Goal: Information Seeking & Learning: Learn about a topic

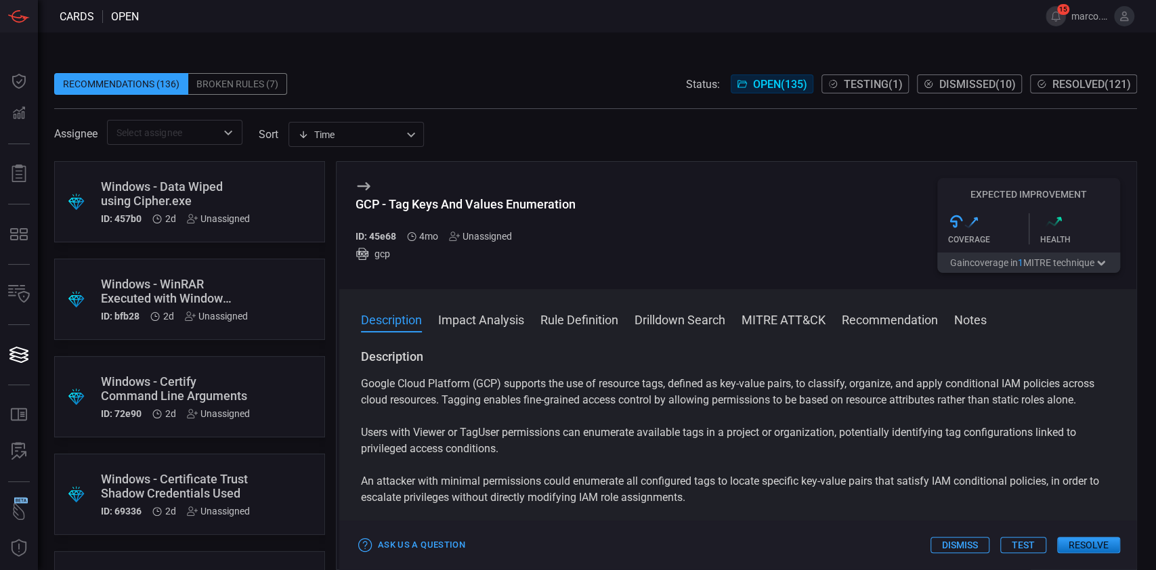
scroll to position [4701, 0]
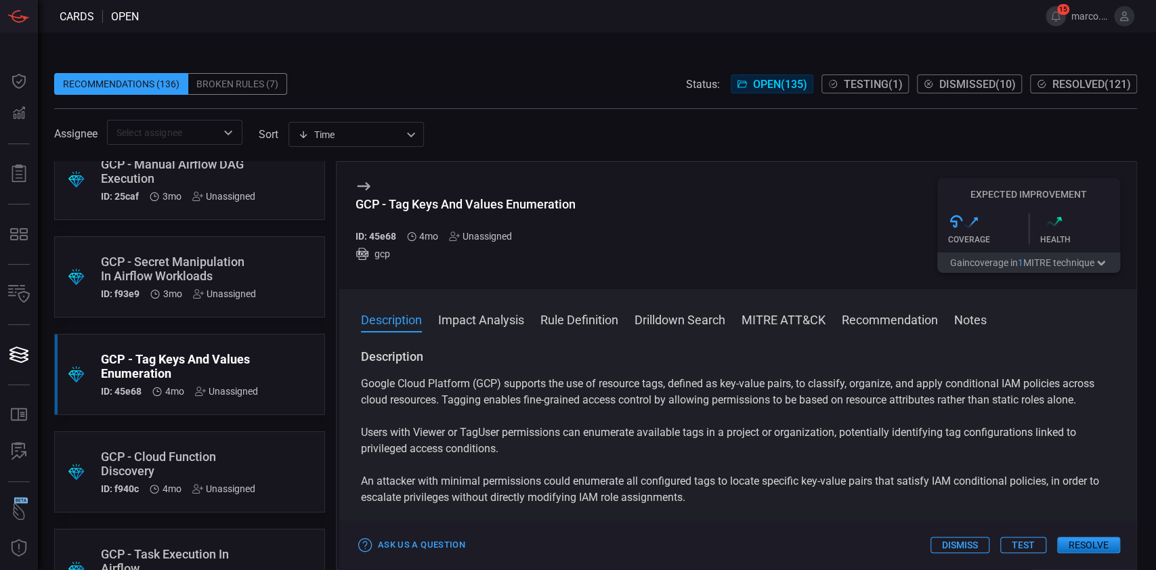
click at [477, 400] on p "Google Cloud Platform (GCP) supports the use of resource tags, defined as key-v…" at bounding box center [737, 392] width 753 height 32
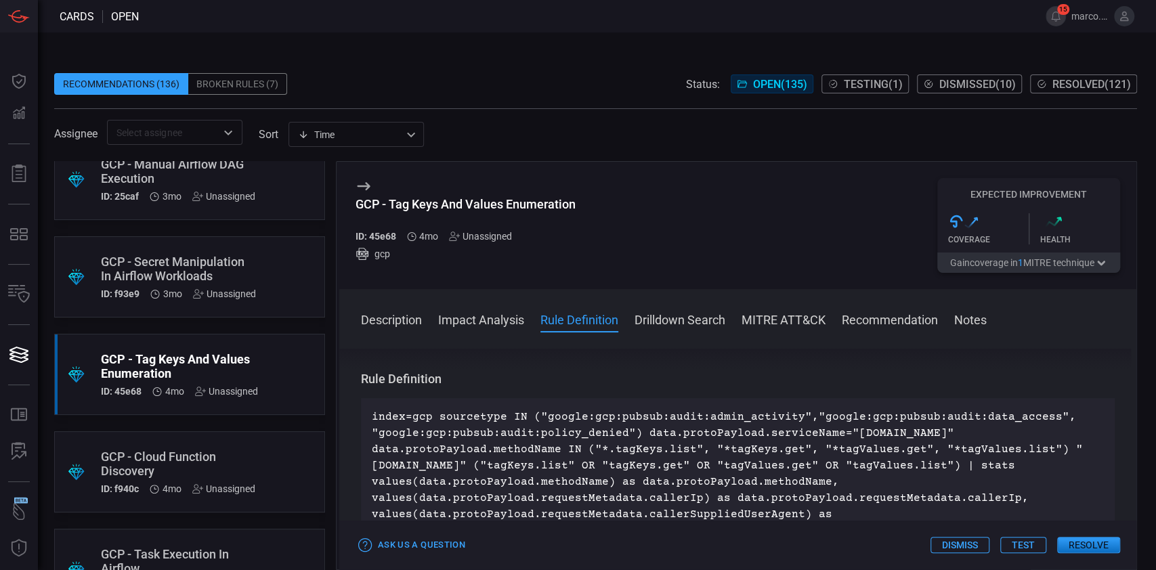
scroll to position [542, 0]
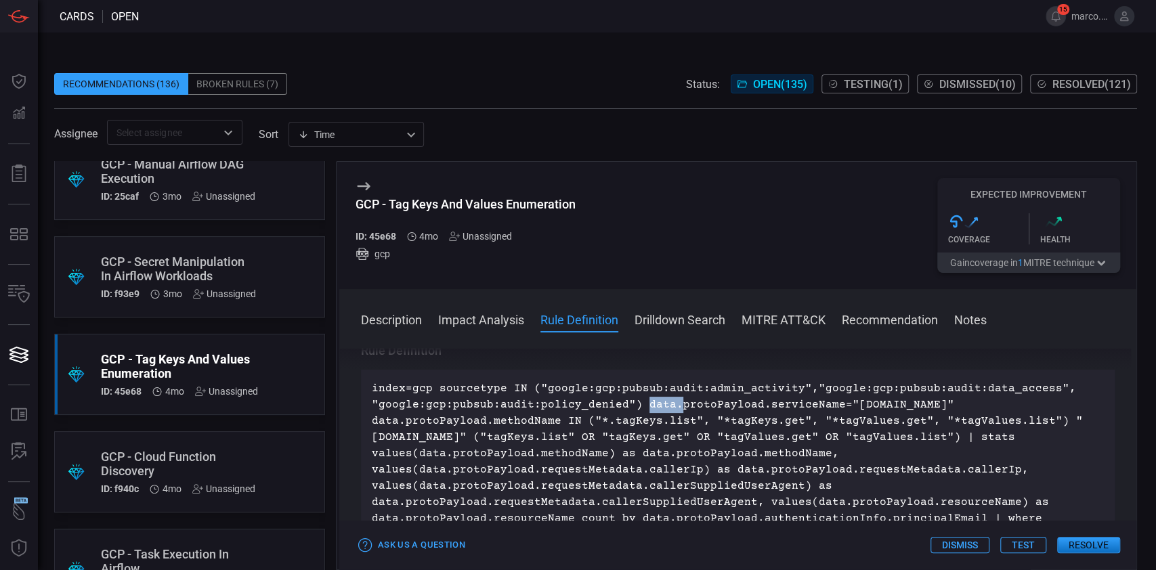
drag, startPoint x: 636, startPoint y: 402, endPoint x: 769, endPoint y: 398, distance: 133.4
click at [688, 400] on p "index=gcp sourcetype IN ("google:gcp:pubsub:audit:admin_activity","google:gcp:p…" at bounding box center [738, 461] width 732 height 162
click at [753, 399] on p "index=gcp sourcetype IN ("google:gcp:pubsub:audit:admin_activity","google:gcp:p…" at bounding box center [738, 461] width 732 height 162
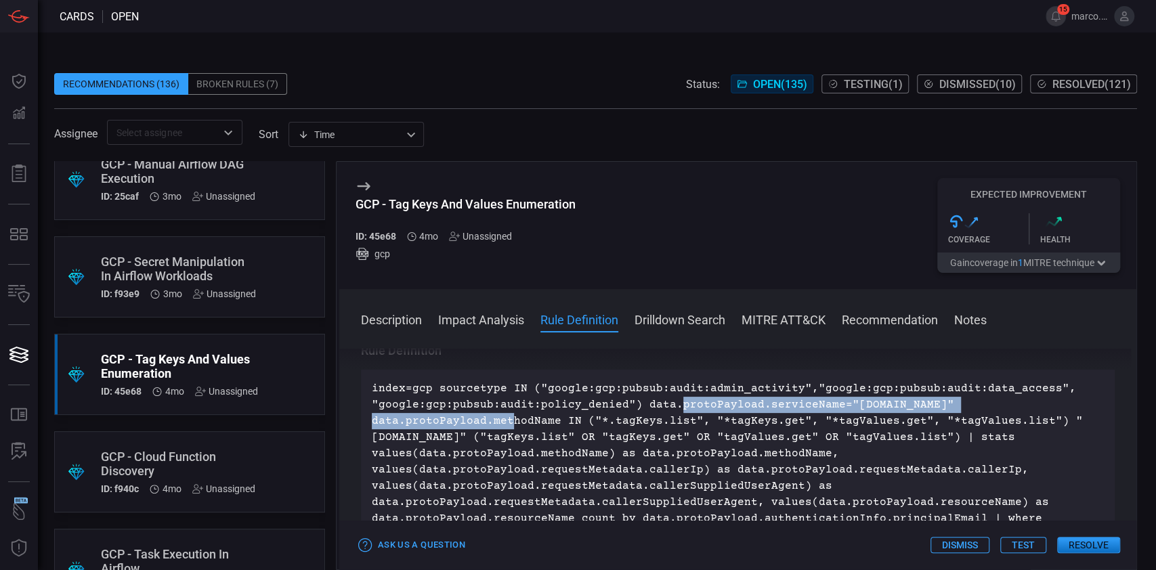
drag, startPoint x: 669, startPoint y: 404, endPoint x: 1070, endPoint y: 400, distance: 400.8
click at [1070, 400] on p "index=gcp sourcetype IN ("google:gcp:pubsub:audit:admin_activity","google:gcp:p…" at bounding box center [738, 461] width 732 height 162
copy p "protoPayload.serviceName="[DOMAIN_NAME]""
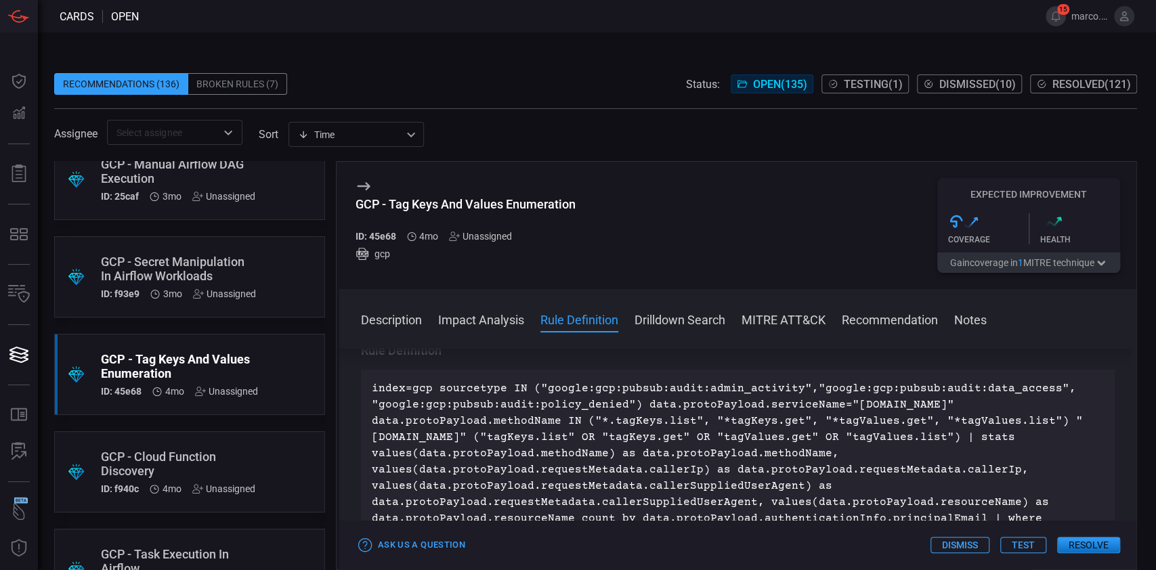
drag, startPoint x: 560, startPoint y: 424, endPoint x: 576, endPoint y: 420, distance: 16.1
click at [564, 422] on p "index=gcp sourcetype IN ("google:gcp:pubsub:audit:admin_activity","google:gcp:p…" at bounding box center [738, 461] width 732 height 162
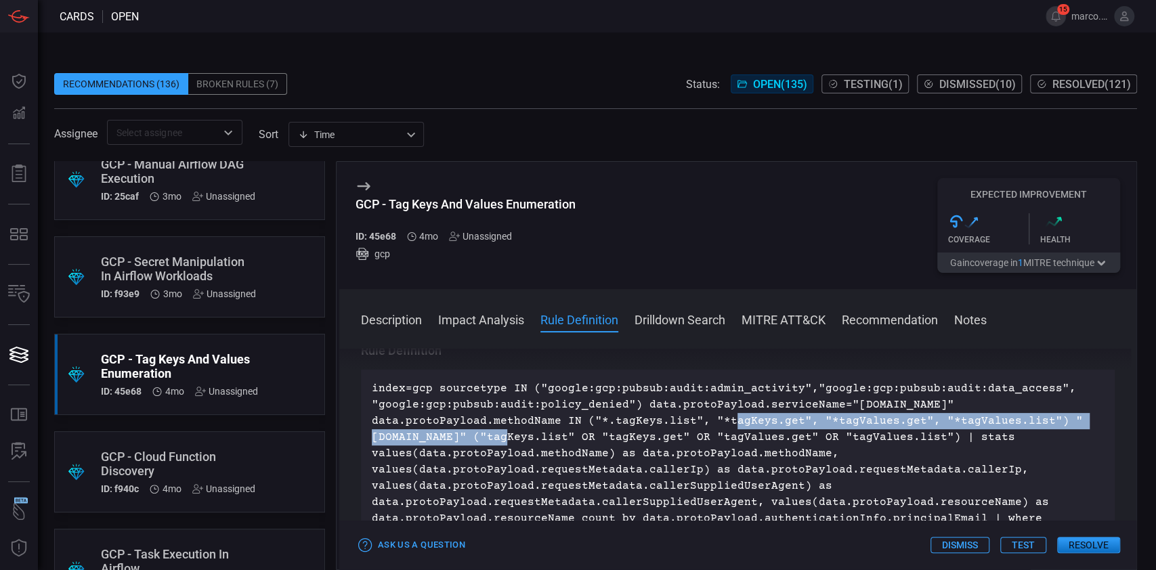
drag, startPoint x: 580, startPoint y: 420, endPoint x: 1040, endPoint y: 417, distance: 460.3
click at [1040, 417] on p "index=gcp sourcetype IN ("google:gcp:pubsub:audit:admin_activity","google:gcp:p…" at bounding box center [738, 461] width 732 height 162
copy p "("*.tagKeys.list", "*tagKeys.get", "*tagValues.get", "*tagValues.list")"
drag, startPoint x: 644, startPoint y: 420, endPoint x: 617, endPoint y: 419, distance: 26.4
click at [644, 420] on p "index=gcp sourcetype IN ("google:gcp:pubsub:audit:admin_activity","google:gcp:p…" at bounding box center [738, 461] width 732 height 162
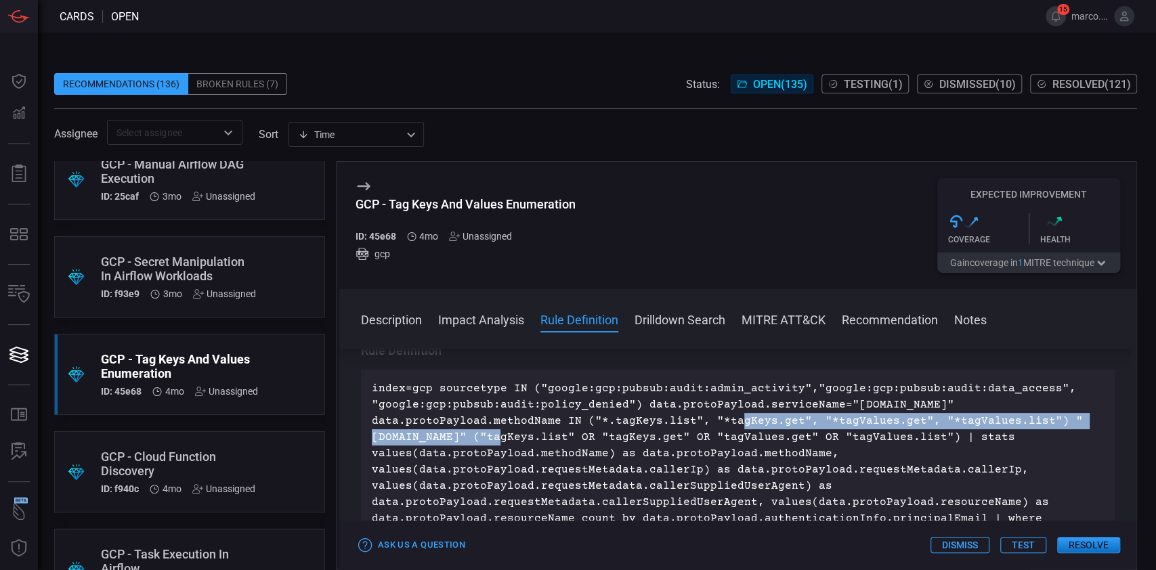
drag, startPoint x: 584, startPoint y: 425, endPoint x: 1034, endPoint y: 420, distance: 449.5
click at [1034, 420] on p "index=gcp sourcetype IN ("google:gcp:pubsub:audit:admin_activity","google:gcp:p…" at bounding box center [738, 461] width 732 height 162
copy p ""*.tagKeys.list", "*tagKeys.get", "*tagValues.get", "*tagValues.list""
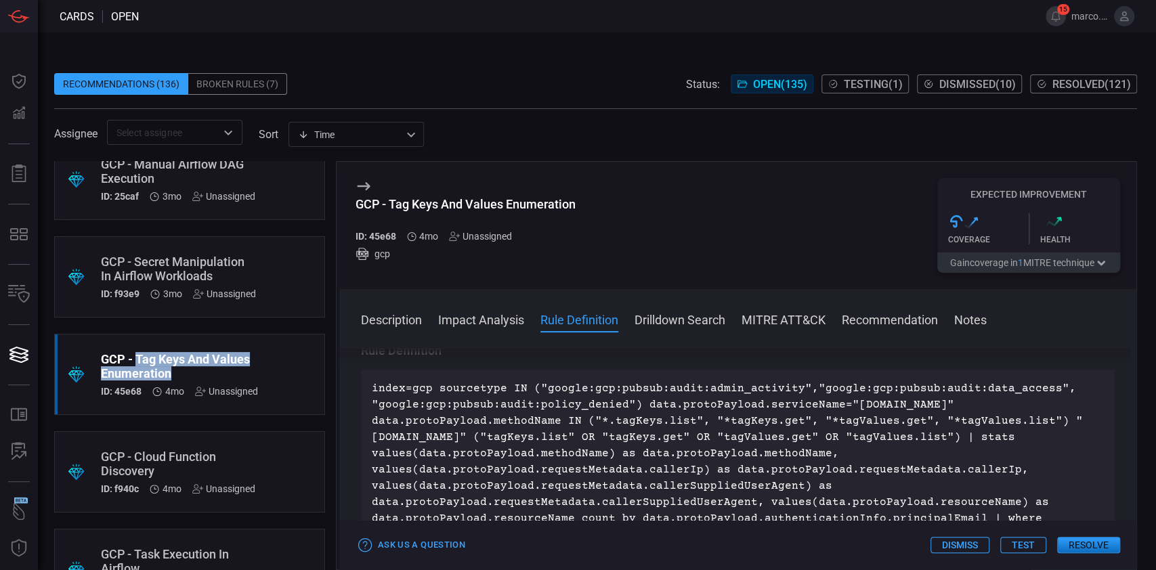
drag, startPoint x: 188, startPoint y: 376, endPoint x: 137, endPoint y: 359, distance: 53.5
click at [137, 359] on div "GCP - Tag Keys And Values Enumeration" at bounding box center [179, 366] width 157 height 28
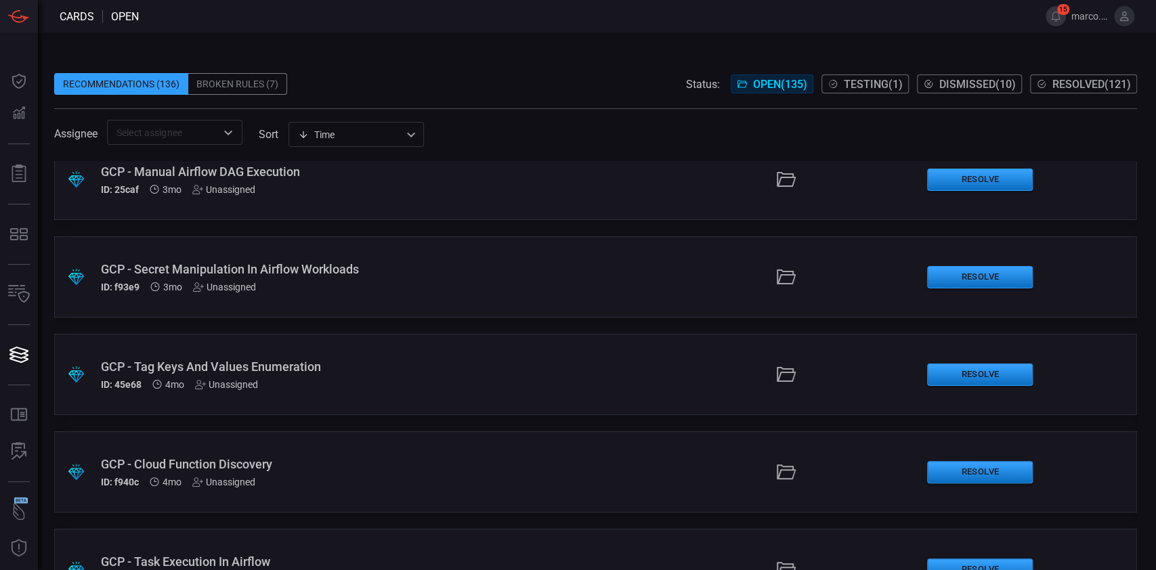
click at [147, 359] on div "GCP - Tag Keys And Values Enumeration" at bounding box center [275, 366] width 349 height 14
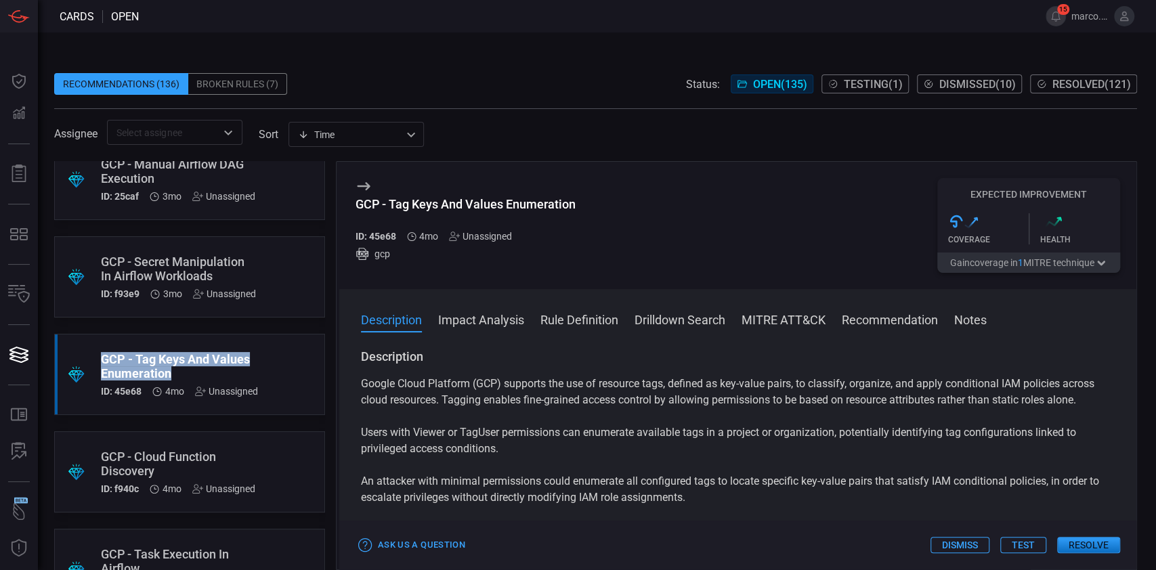
drag, startPoint x: 199, startPoint y: 376, endPoint x: 97, endPoint y: 359, distance: 103.7
click at [97, 359] on div ".suggested_cards_icon{fill:url(#suggested_cards_icon);} GCP - Tag Keys And Valu…" at bounding box center [189, 374] width 271 height 81
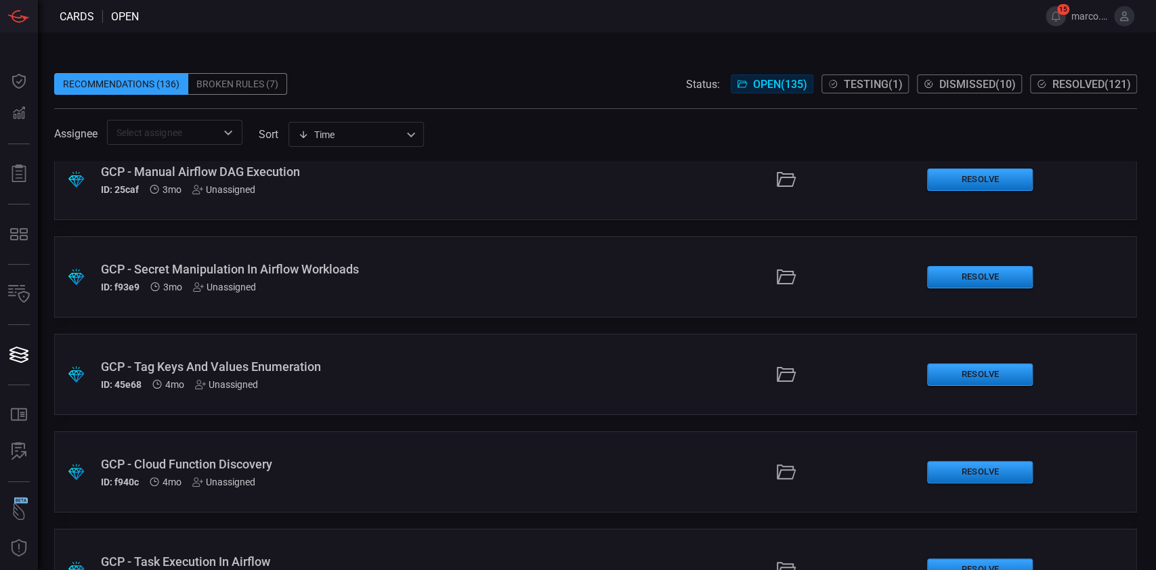
click at [97, 359] on div ".suggested_cards_icon{fill:url(#suggested_cards_icon);} GCP - Tag Keys And Valu…" at bounding box center [595, 374] width 1082 height 81
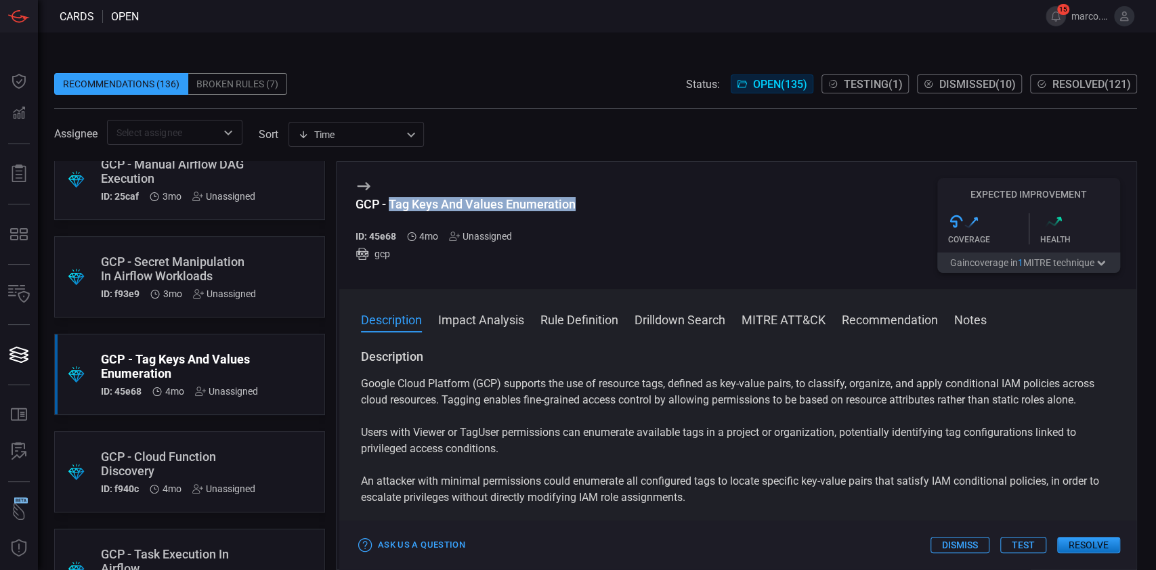
drag, startPoint x: 389, startPoint y: 207, endPoint x: 625, endPoint y: 216, distance: 236.4
click at [625, 216] on div "GCP - Tag Keys And Values Enumeration ID: 45e68 4mo Unassigned gcp Expected Imp…" at bounding box center [737, 225] width 797 height 127
copy div "Tag Keys And Values Enumeration"
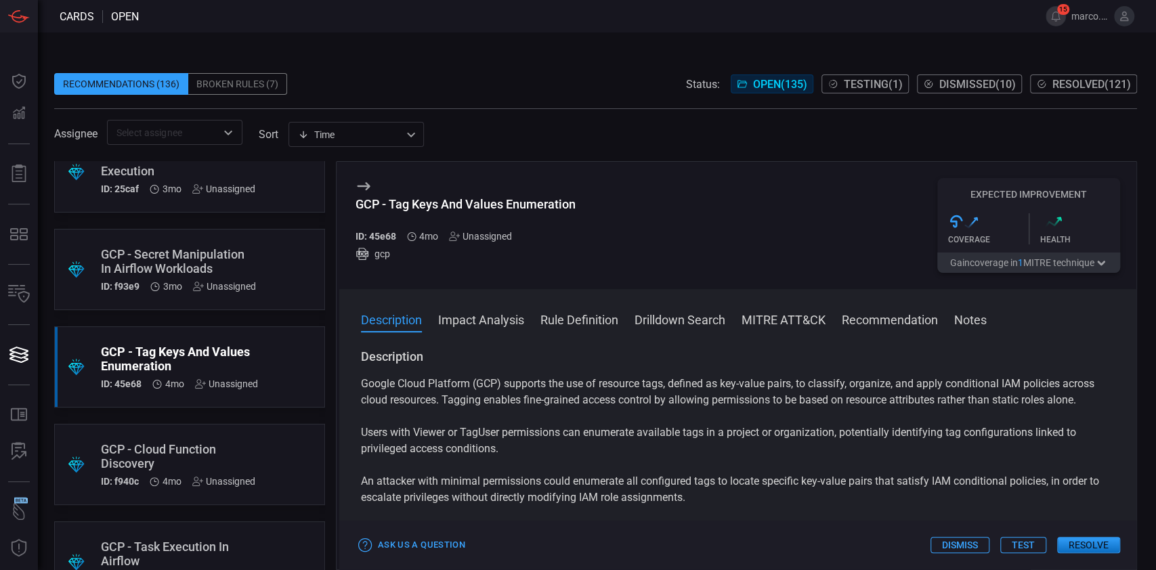
scroll to position [5871, 0]
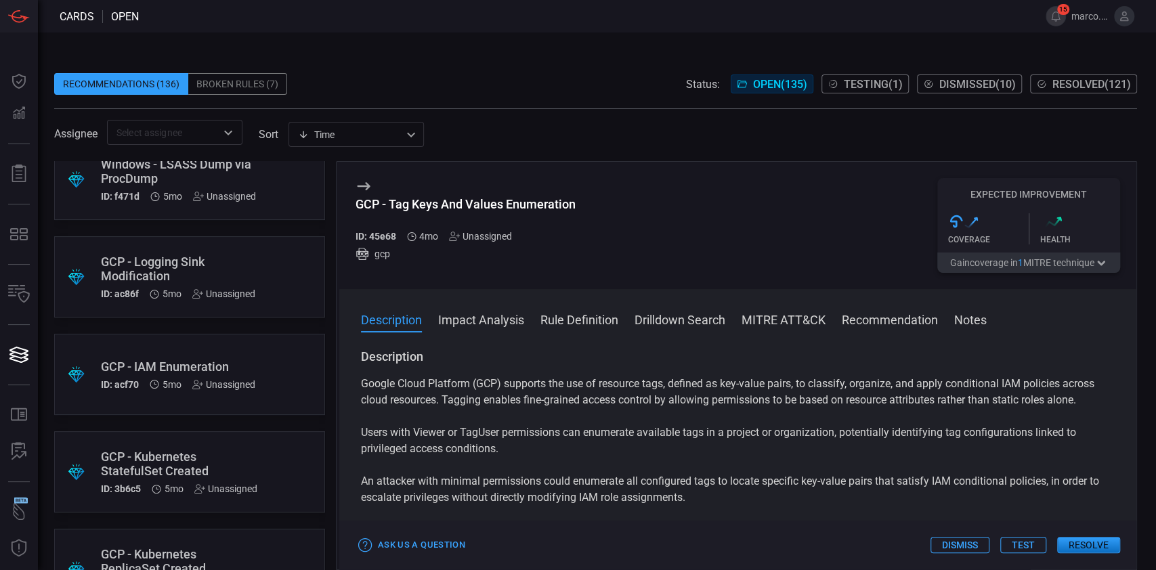
click at [238, 365] on div "GCP - IAM Enumeration" at bounding box center [178, 366] width 154 height 14
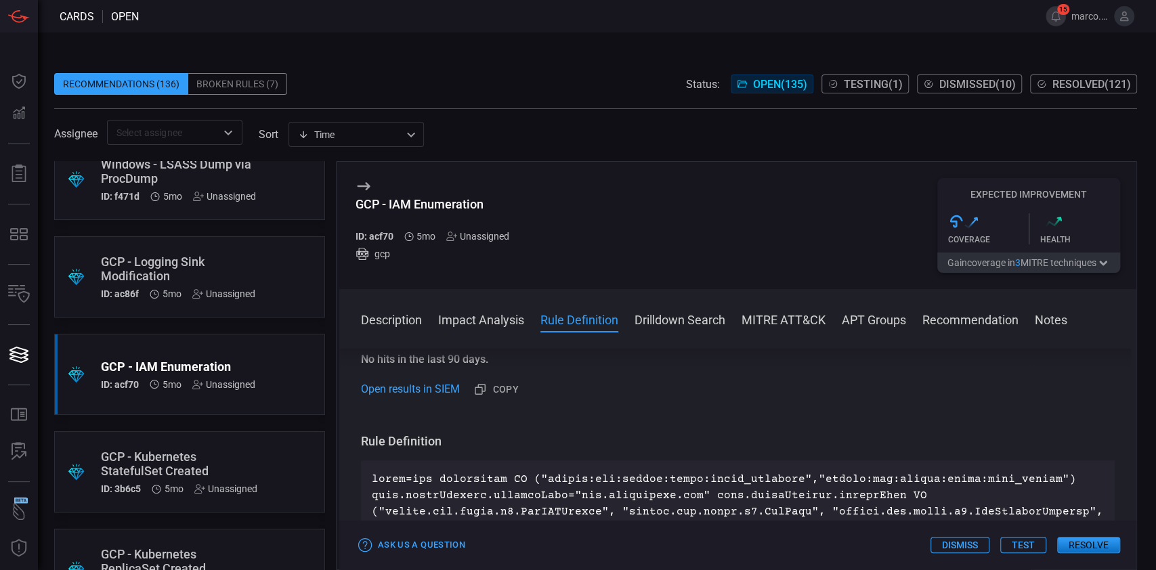
scroll to position [542, 0]
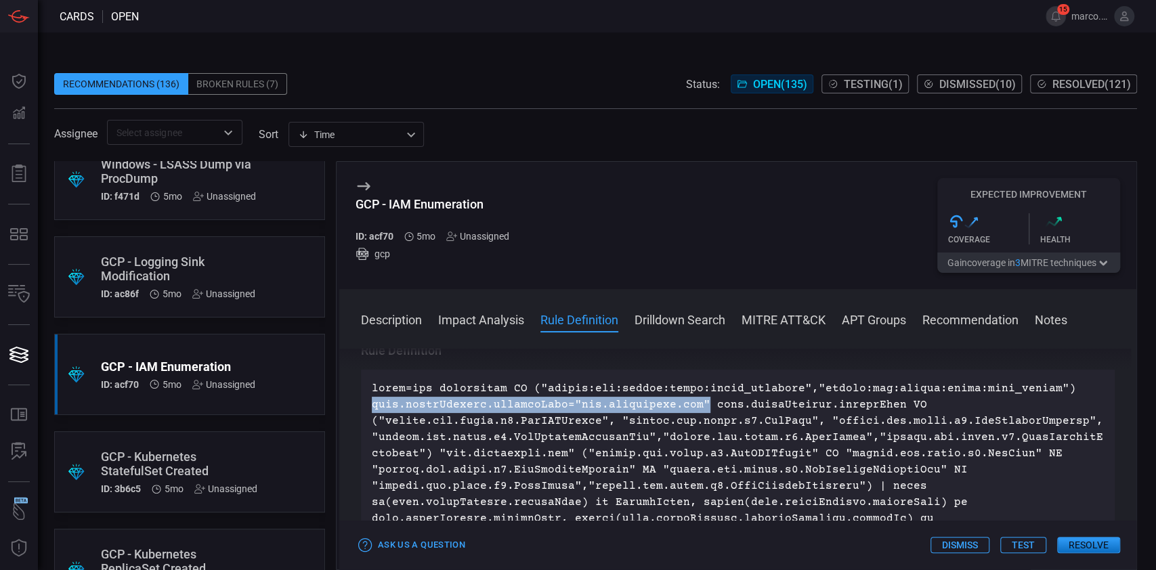
drag, startPoint x: 372, startPoint y: 403, endPoint x: 697, endPoint y: 401, distance: 324.9
click at [697, 401] on p at bounding box center [738, 493] width 732 height 227
copy p "data.protoPayload.serviceName="[DOMAIN_NAME]""
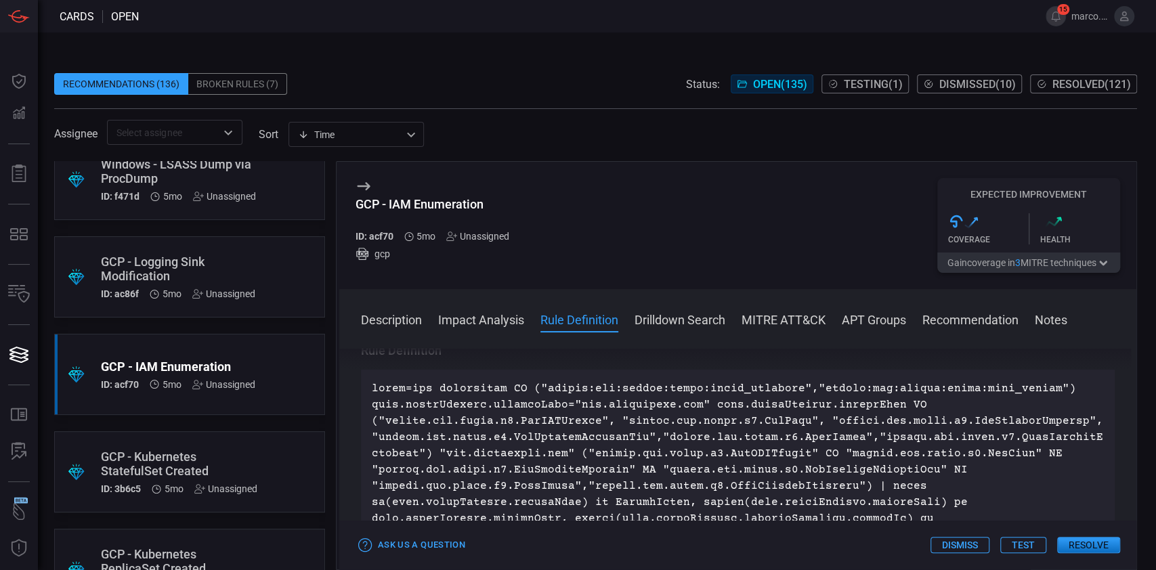
drag, startPoint x: 737, startPoint y: 387, endPoint x: 692, endPoint y: 423, distance: 57.3
click at [736, 389] on p at bounding box center [738, 493] width 732 height 227
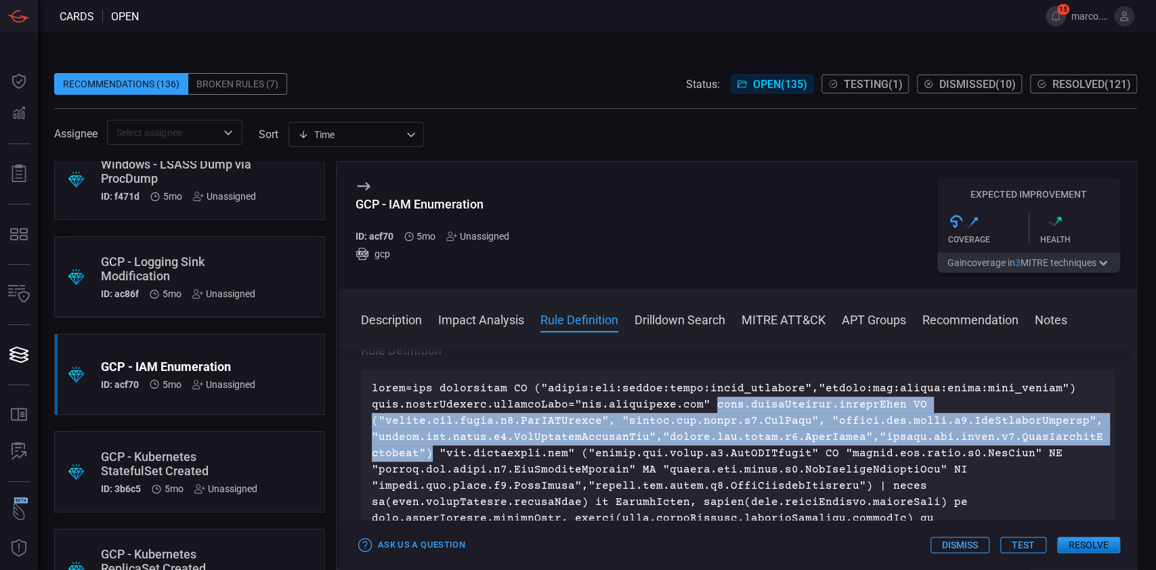
drag, startPoint x: 703, startPoint y: 404, endPoint x: 418, endPoint y: 461, distance: 291.3
click at [418, 461] on p at bounding box center [738, 493] width 732 height 227
copy p "data.protoPayload.methodName IN ("google.iam.admin.v1.GetIAMPolicy", "google.ia…"
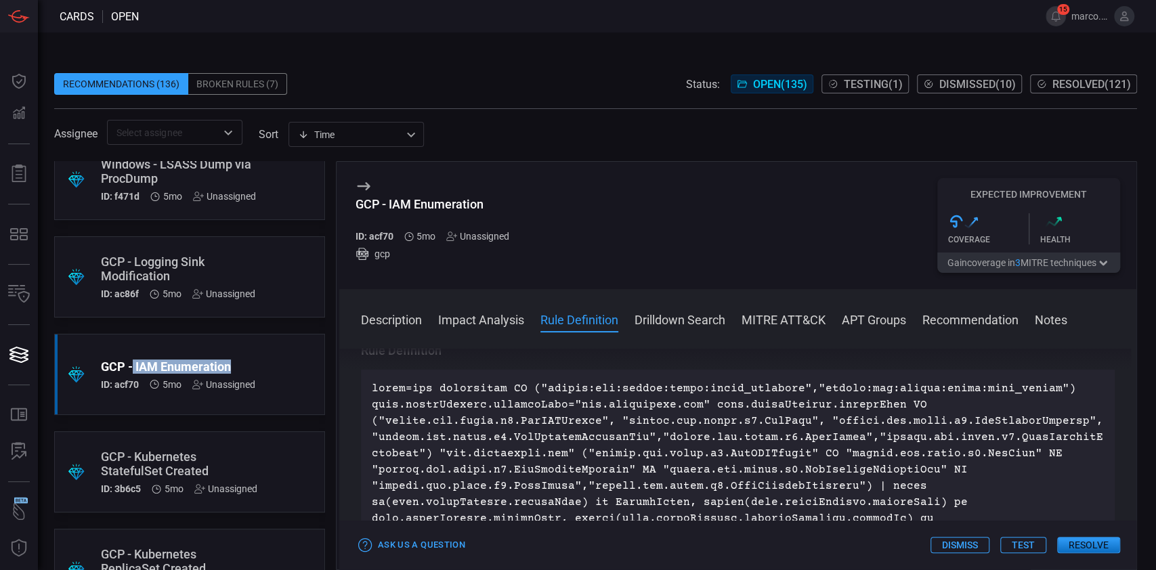
copy div "IAM Enumeration"
drag, startPoint x: 242, startPoint y: 368, endPoint x: 132, endPoint y: 366, distance: 110.4
click at [132, 366] on div "GCP - IAM Enumeration" at bounding box center [178, 366] width 154 height 14
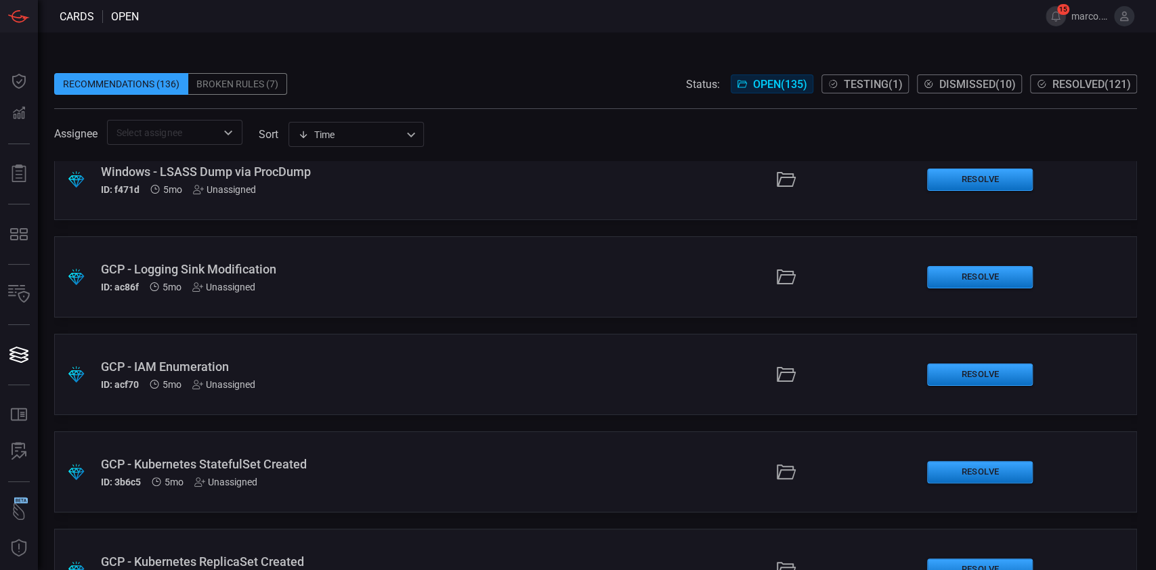
scroll to position [8990, 0]
click at [357, 355] on div ".suggested_cards_icon{fill:url(#suggested_cards_icon);} GCP - Database User Enu…" at bounding box center [595, 374] width 1082 height 81
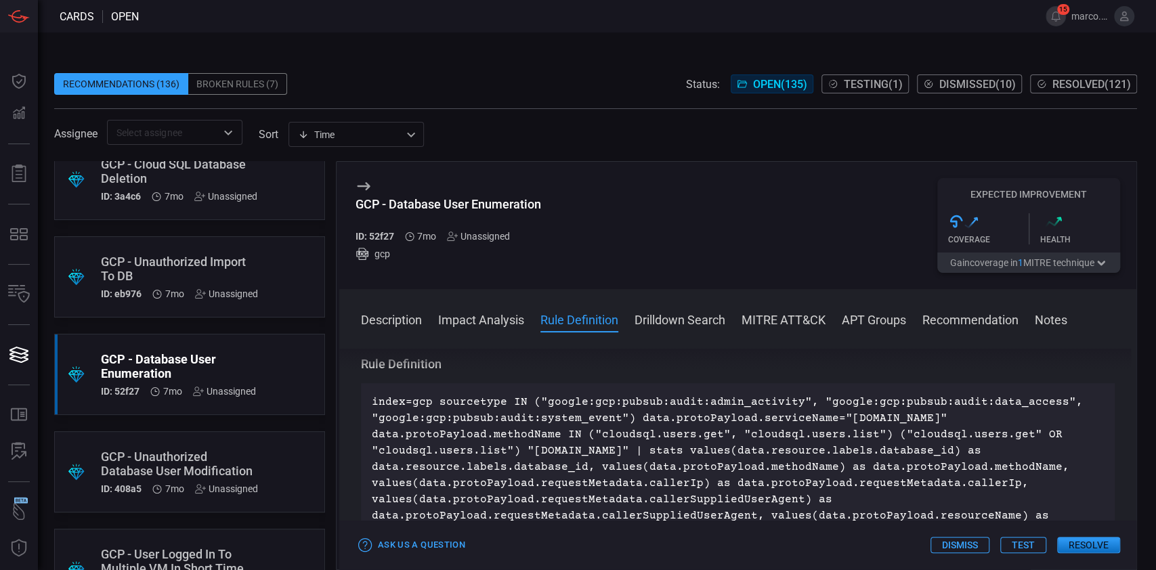
scroll to position [451, 0]
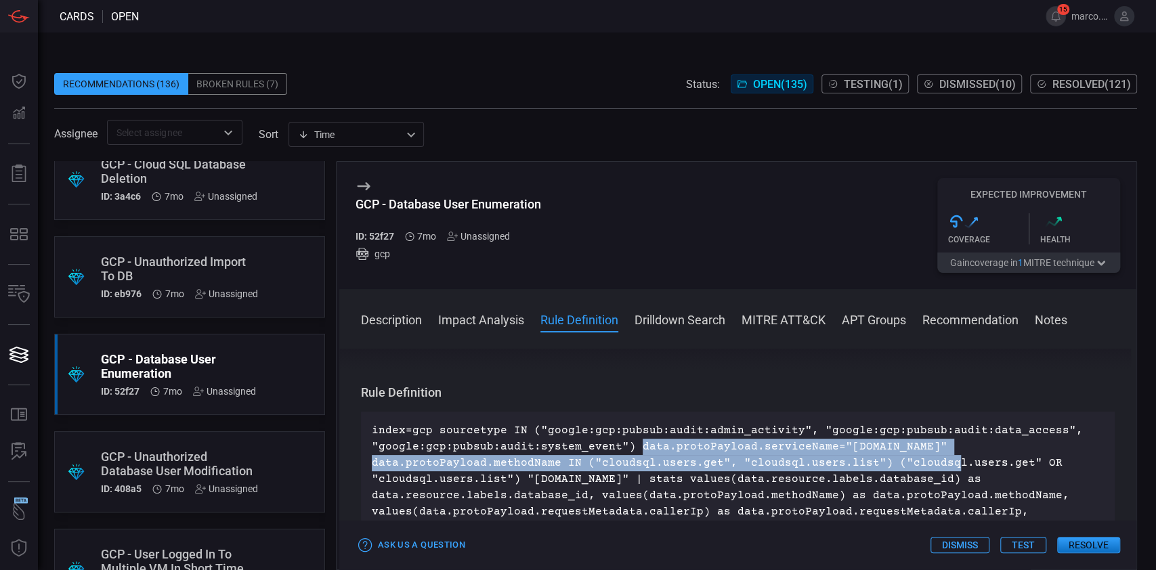
drag, startPoint x: 632, startPoint y: 445, endPoint x: 871, endPoint y: 462, distance: 240.2
click at [871, 462] on p "index=gcp sourcetype IN ("google:gcp:pubsub:audit:admin_activity", "google:gcp:…" at bounding box center [738, 503] width 732 height 162
copy p "data.protoPayload.serviceName="[DOMAIN_NAME]" data.protoPayload.methodName IN (…"
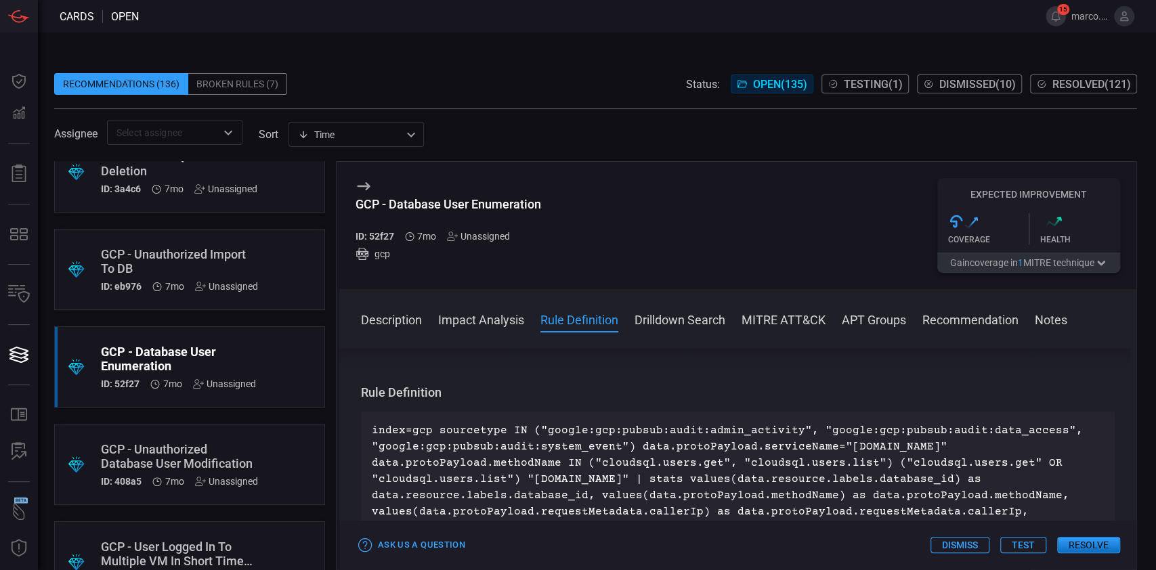
scroll to position [9965, 0]
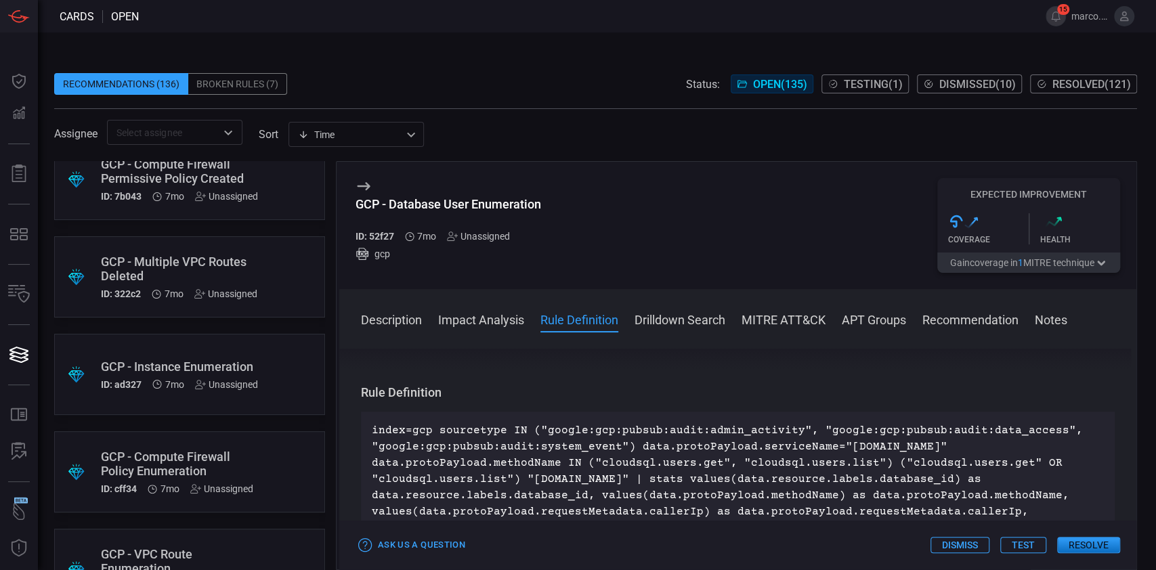
click at [236, 361] on div "GCP - Instance Enumeration" at bounding box center [179, 366] width 157 height 14
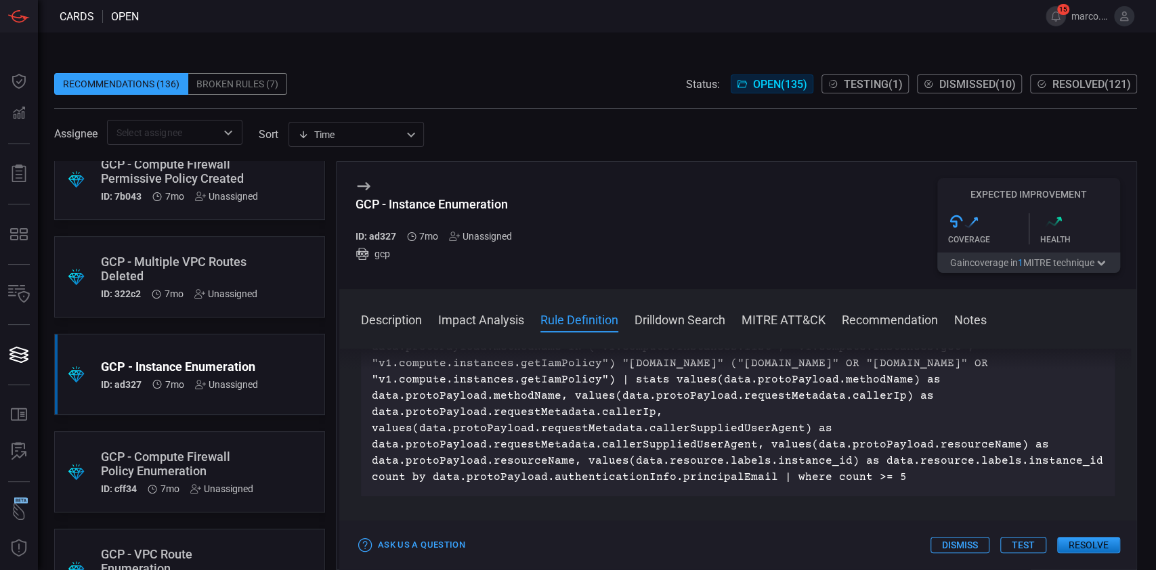
scroll to position [542, 0]
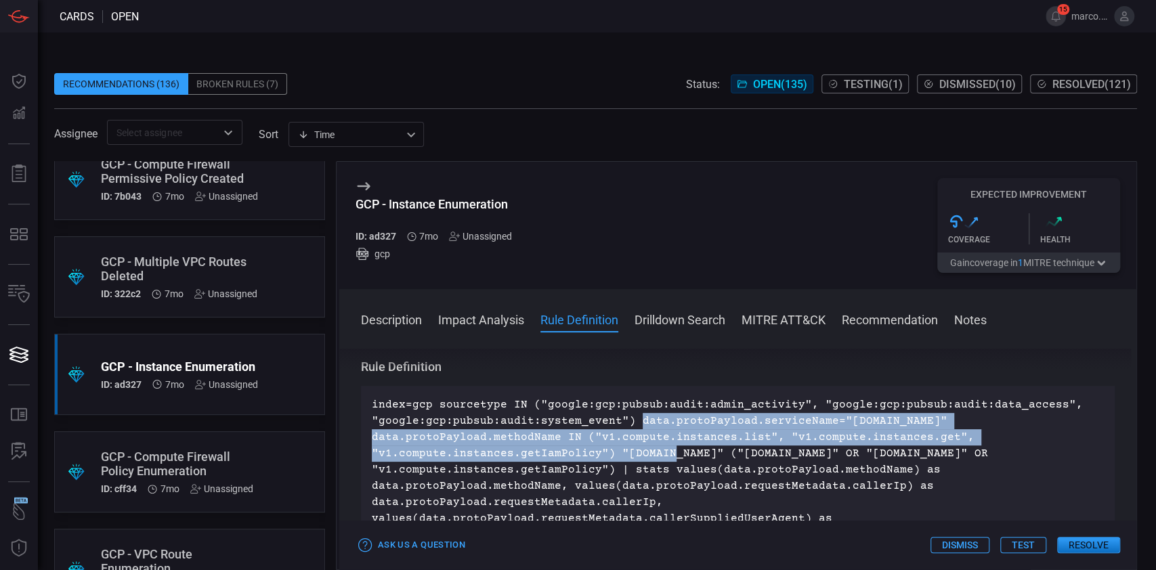
drag, startPoint x: 634, startPoint y: 420, endPoint x: 602, endPoint y: 457, distance: 48.0
click at [602, 457] on p "index=gcp sourcetype IN ("google:gcp:pubsub:audit:admin_activity", "google:gcp:…" at bounding box center [738, 486] width 732 height 179
copy p "data.protoPayload.serviceName="[DOMAIN_NAME]" data.protoPayload.methodName IN (…"
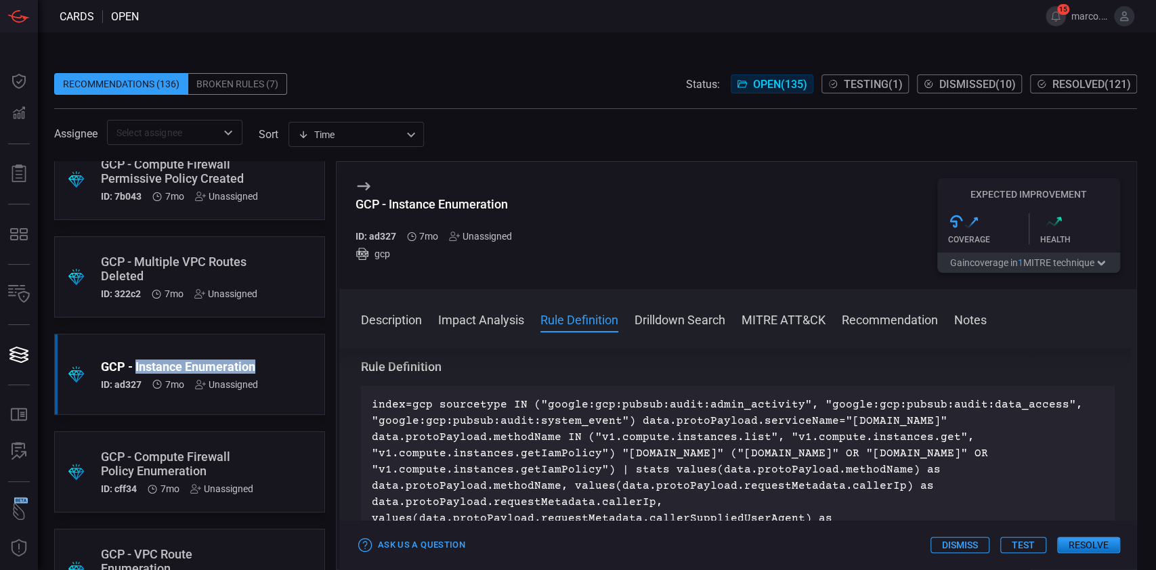
drag, startPoint x: 267, startPoint y: 370, endPoint x: 135, endPoint y: 372, distance: 132.7
click at [135, 372] on div ".suggested_cards_icon{fill:url(#suggested_cards_icon);} GCP - Instance Enumerat…" at bounding box center [189, 374] width 271 height 81
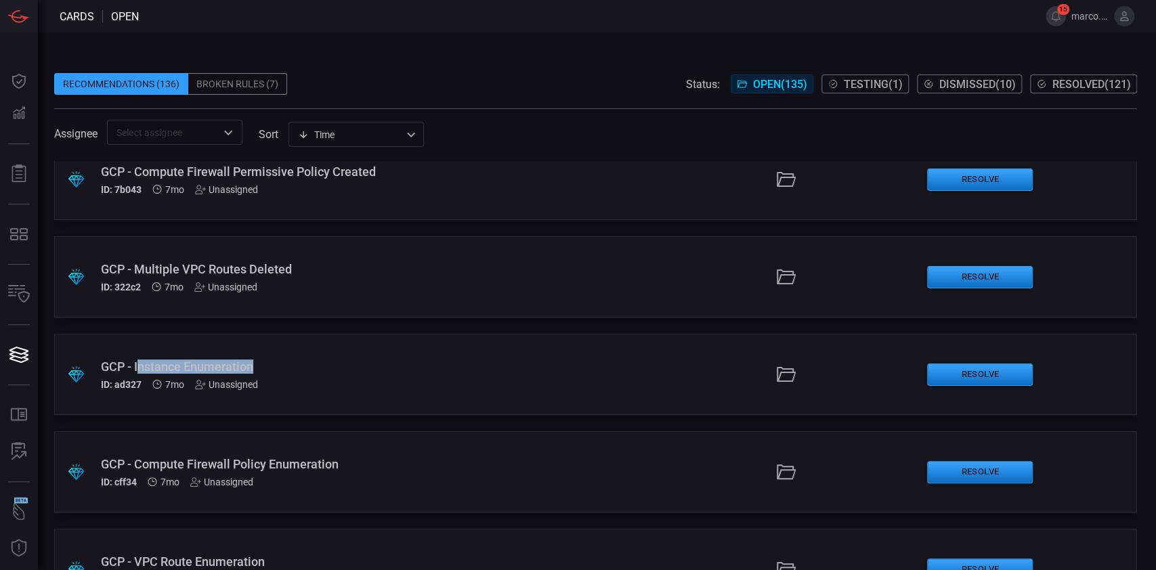
drag, startPoint x: 137, startPoint y: 372, endPoint x: 250, endPoint y: 368, distance: 113.8
click at [250, 368] on div "GCP - Instance Enumeration" at bounding box center [275, 366] width 349 height 14
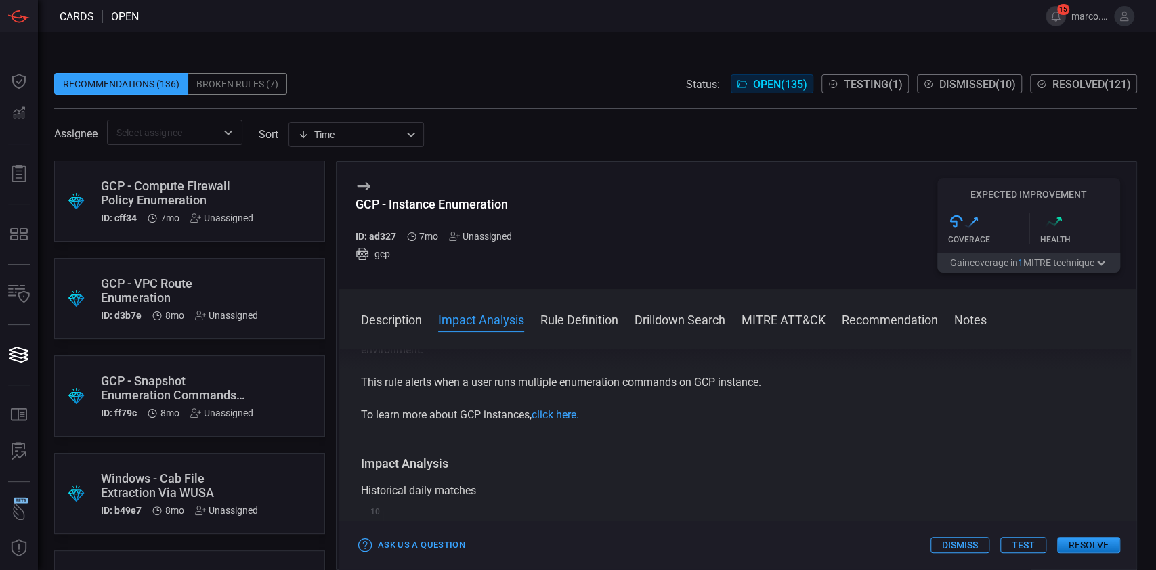
scroll to position [10146, 0]
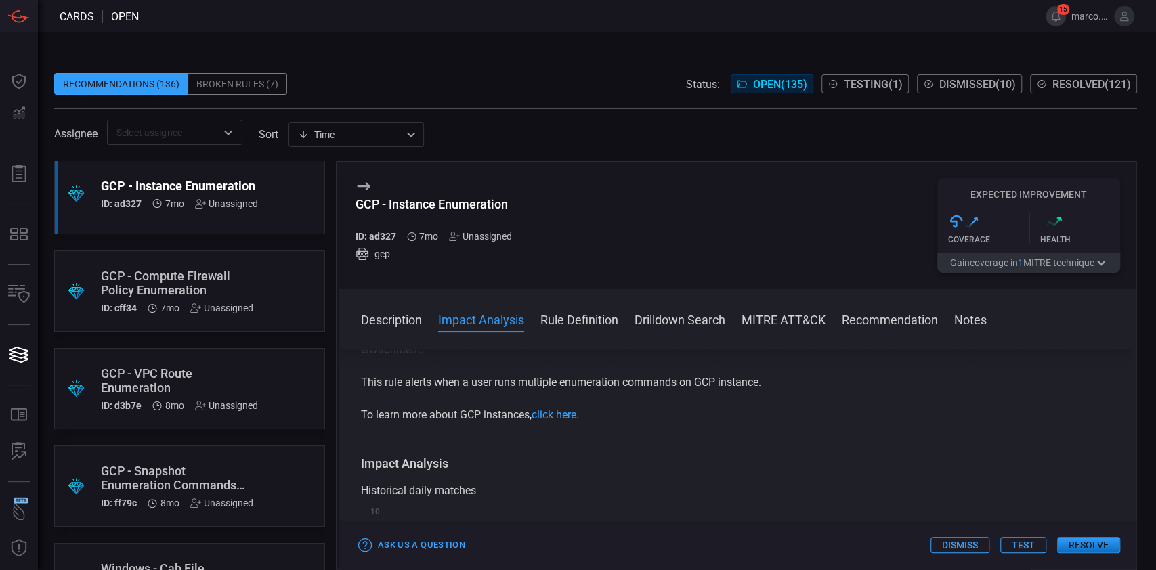
click at [227, 278] on div "GCP - Compute Firewall Policy Enumeration" at bounding box center [177, 283] width 152 height 28
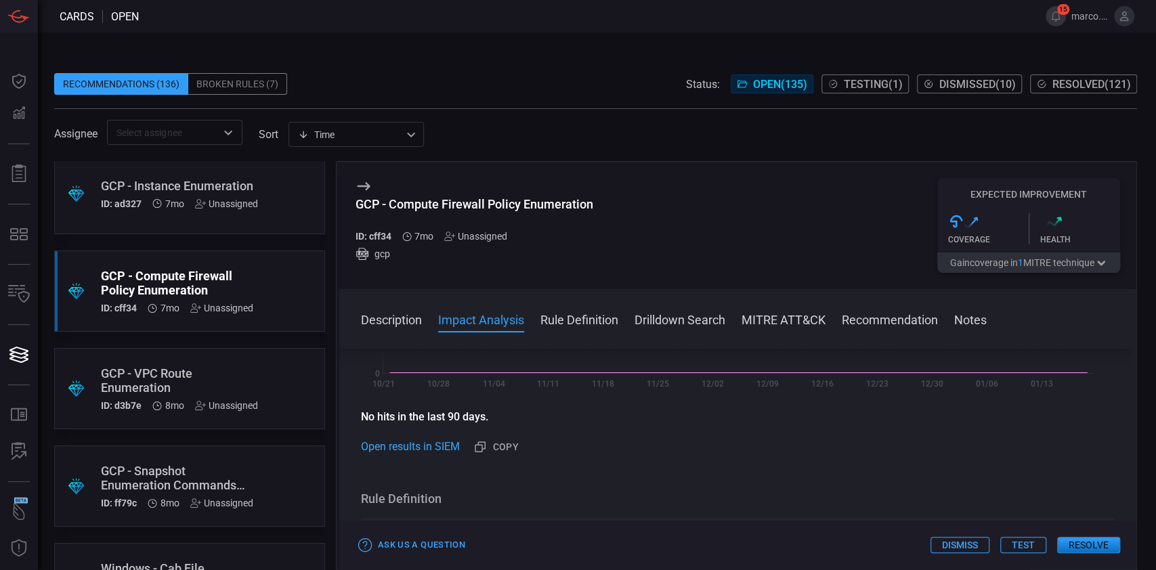
scroll to position [542, 0]
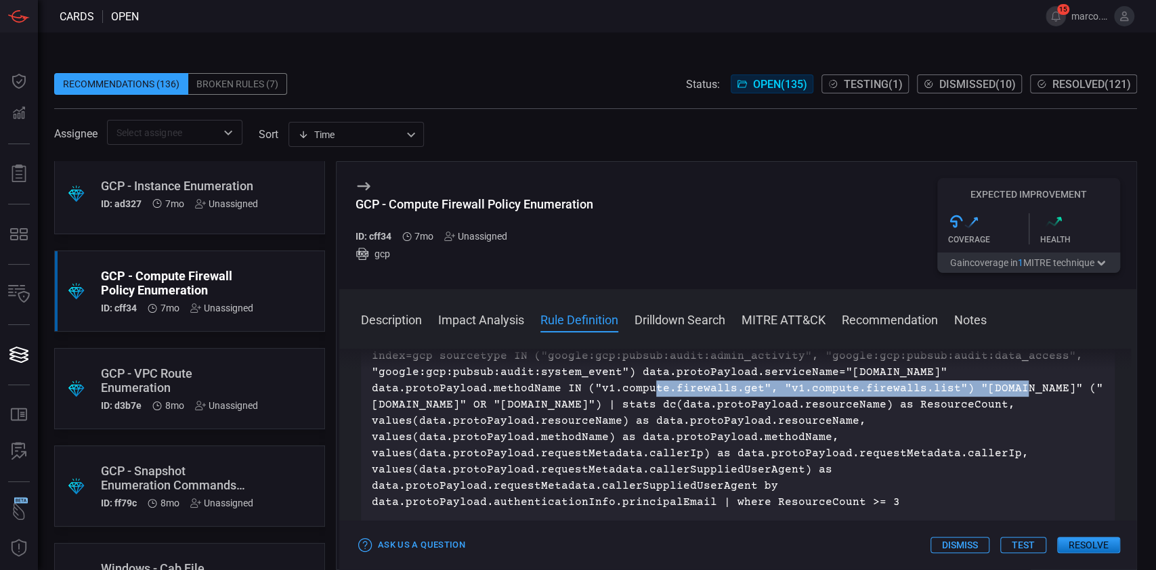
drag, startPoint x: 582, startPoint y: 387, endPoint x: 941, endPoint y: 385, distance: 358.8
click at [941, 385] on p "index=gcp sourcetype IN ("google:gcp:pubsub:audit:admin_activity", "google:gcp:…" at bounding box center [738, 429] width 732 height 162
click at [222, 379] on div "GCP - VPC Route Enumeration" at bounding box center [179, 380] width 157 height 28
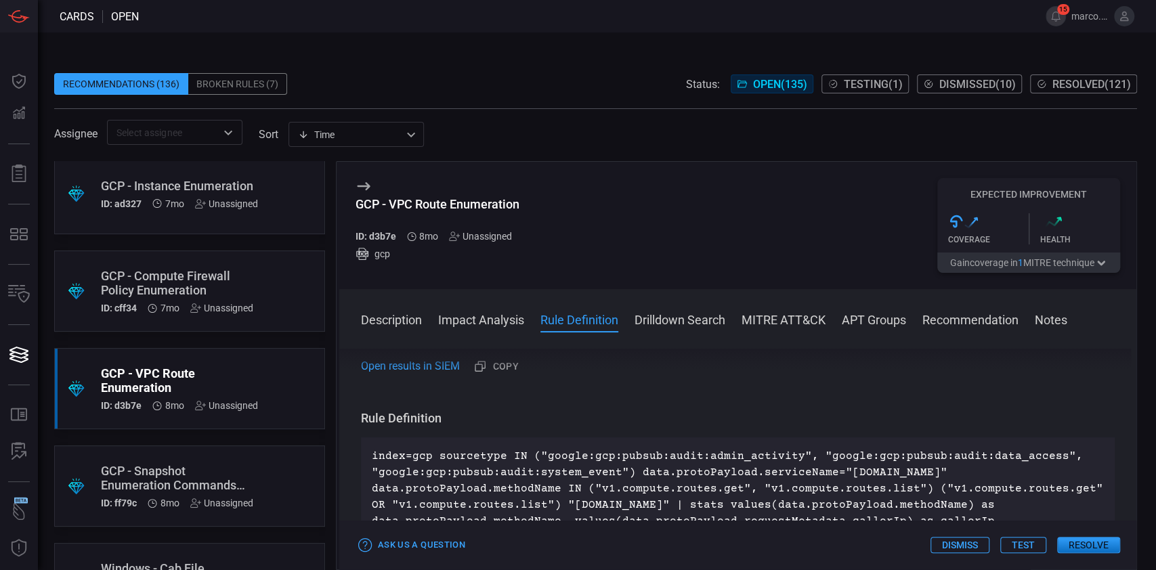
scroll to position [451, 0]
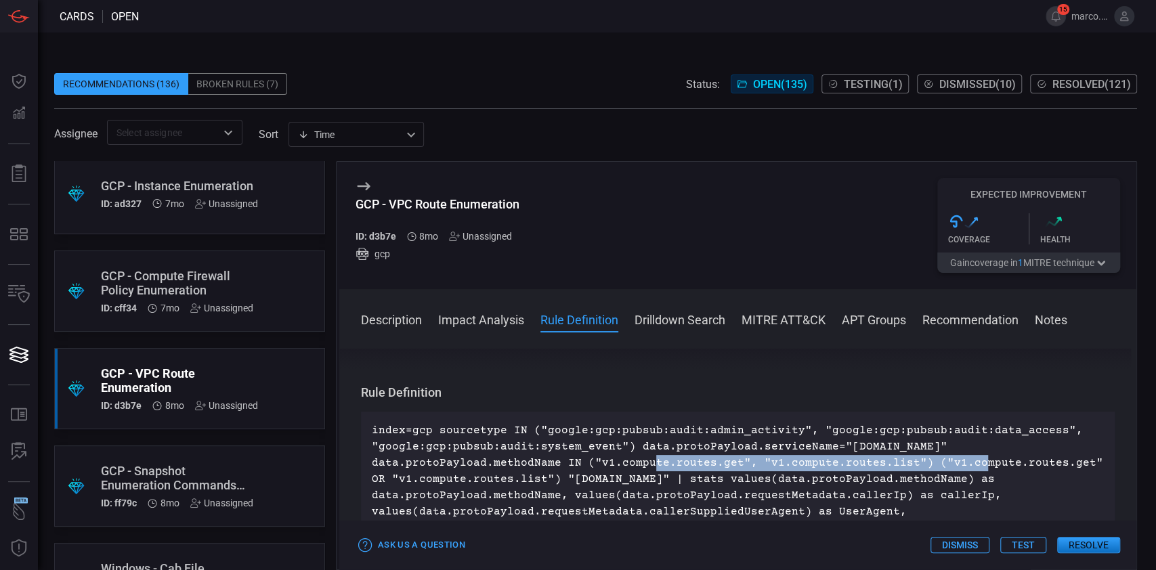
drag, startPoint x: 588, startPoint y: 460, endPoint x: 900, endPoint y: 468, distance: 312.2
click at [900, 468] on p "index=gcp sourcetype IN ("google:gcp:pubsub:audit:admin_activity", "google:gcp:…" at bounding box center [738, 487] width 732 height 130
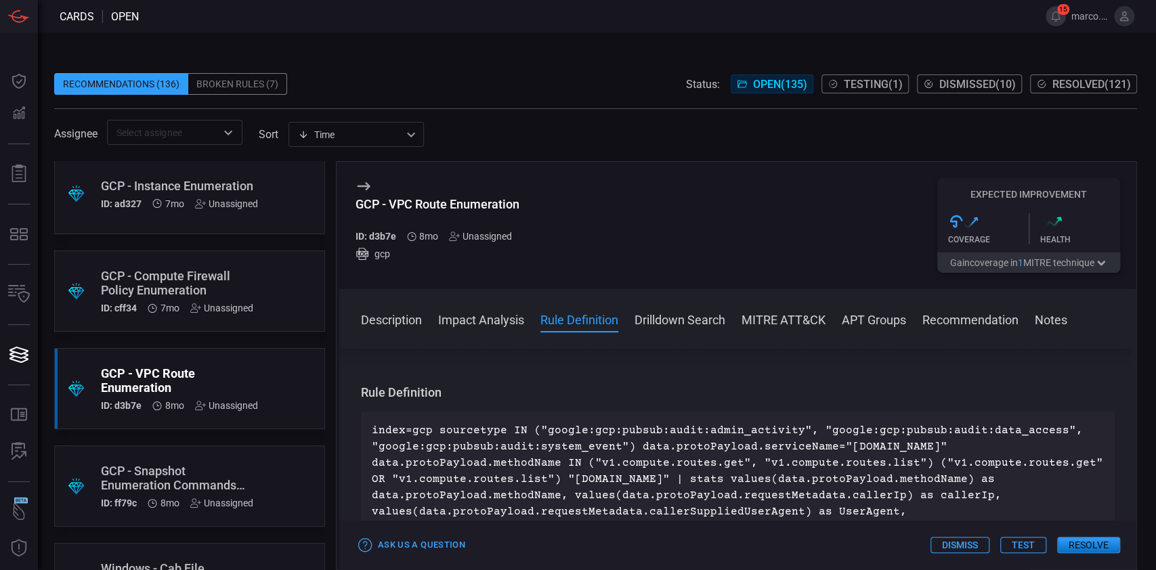
click at [227, 465] on div "GCP - Snapshot Enumeration Commands Detection" at bounding box center [177, 478] width 152 height 28
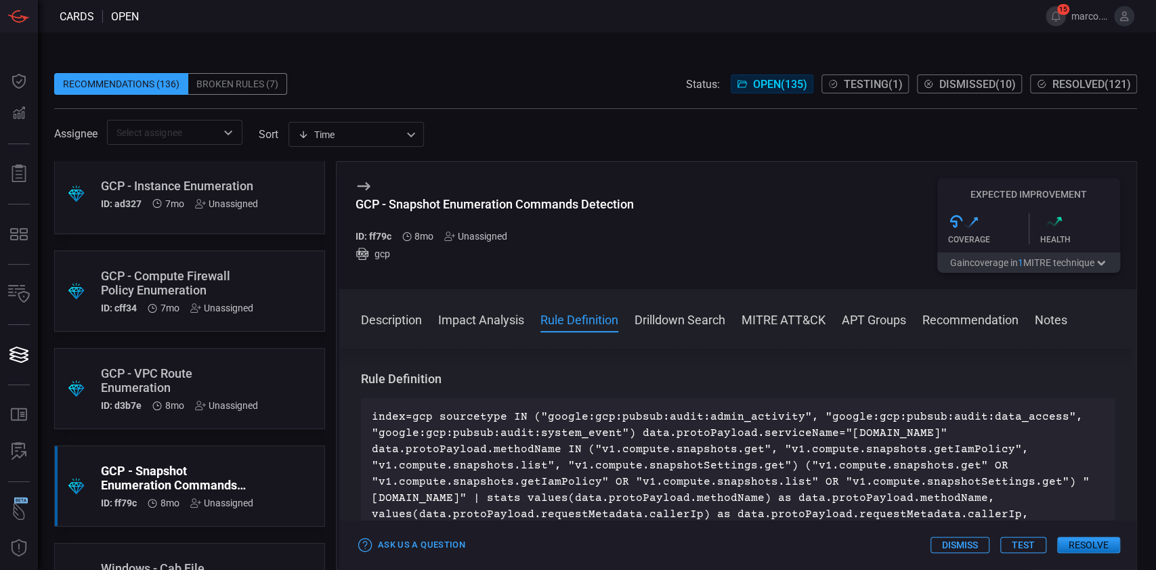
scroll to position [542, 0]
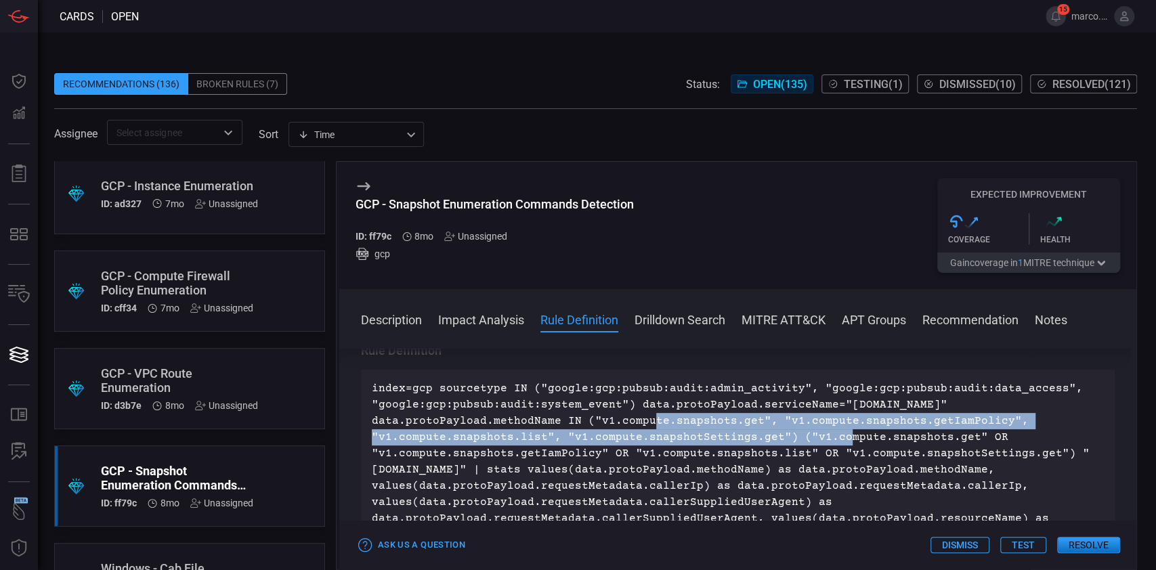
drag, startPoint x: 585, startPoint y: 423, endPoint x: 776, endPoint y: 443, distance: 192.0
click at [776, 443] on p "index=gcp sourcetype IN ("google:gcp:pubsub:audit:admin_activity", "google:gcp:…" at bounding box center [738, 469] width 732 height 179
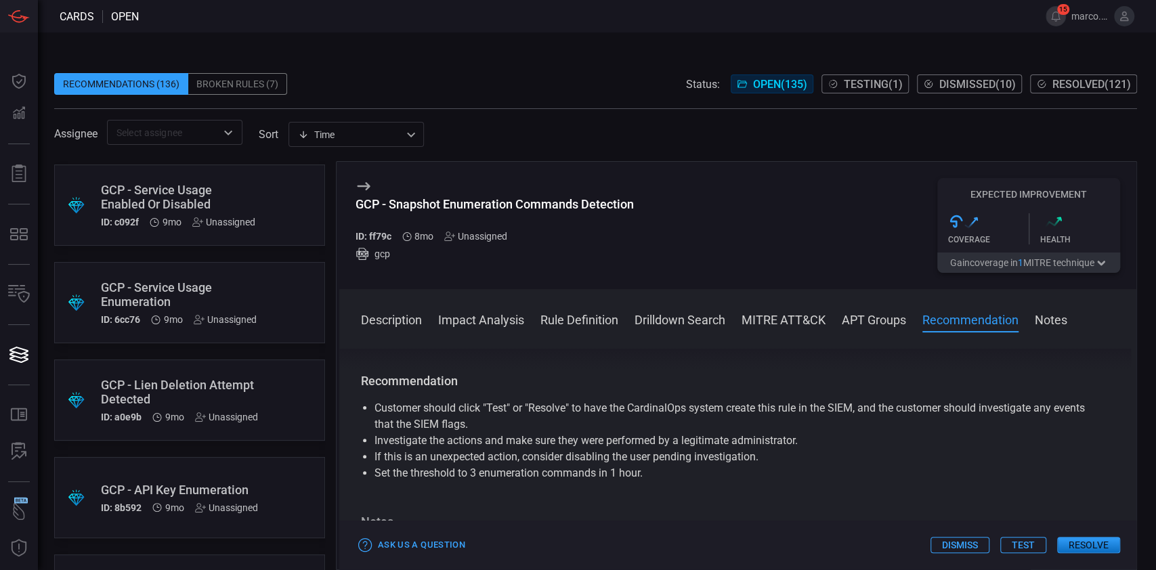
scroll to position [11427, 0]
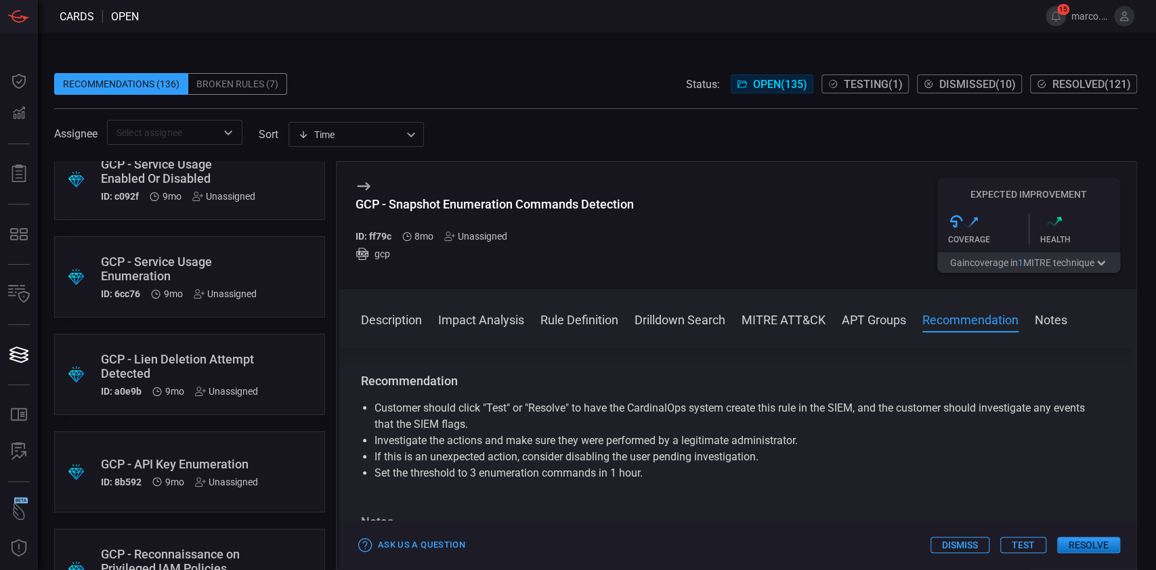
click at [184, 268] on div "GCP - Service Usage Enumeration" at bounding box center [179, 269] width 156 height 28
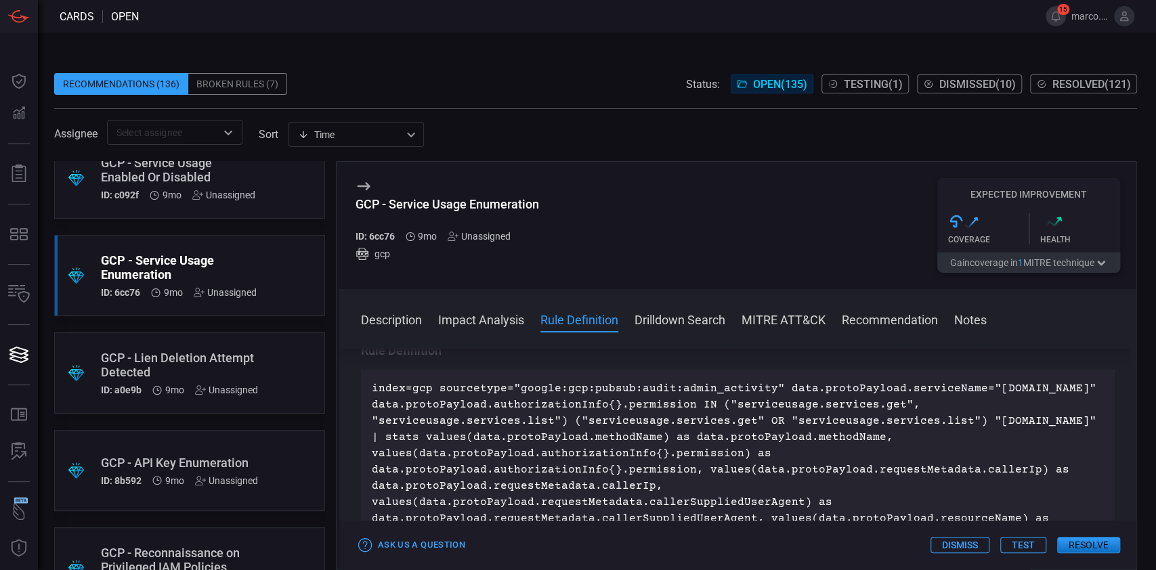
scroll to position [11518, 0]
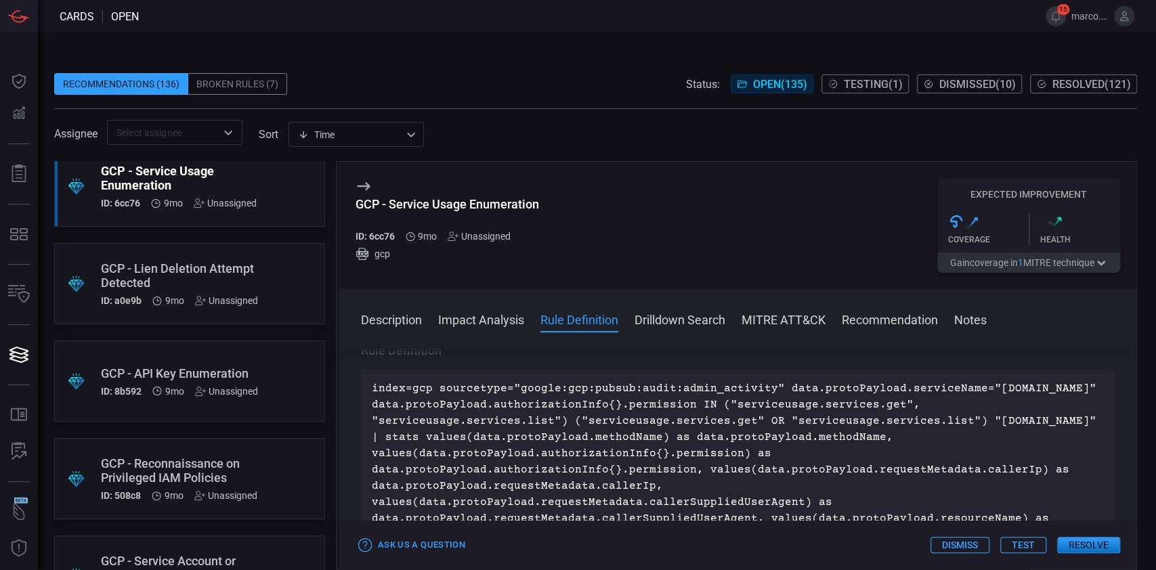
click at [215, 372] on div "GCP - API Key Enumeration" at bounding box center [179, 373] width 157 height 14
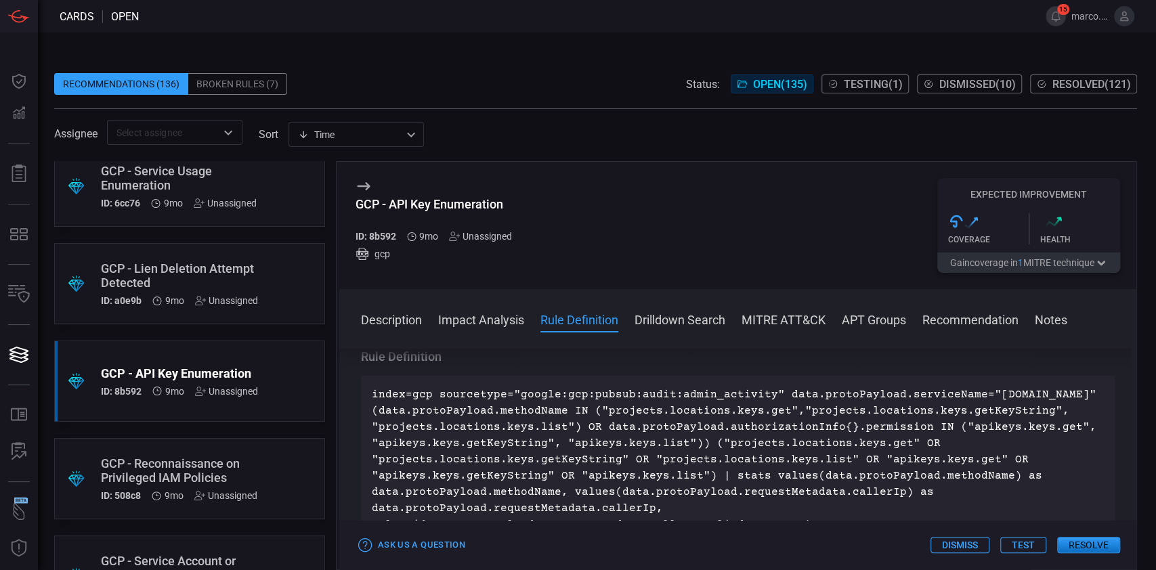
scroll to position [542, 0]
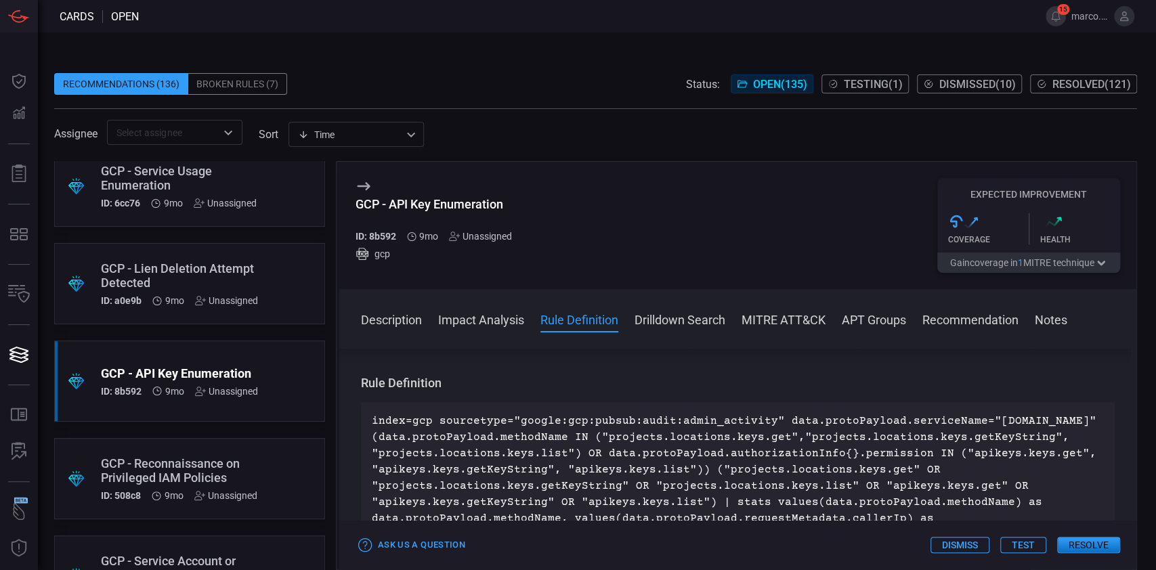
click at [561, 466] on p "index=gcp sourcetype="google:gcp:pubsub:audit:admin_activity" data.protoPayload…" at bounding box center [738, 502] width 732 height 179
click at [363, 441] on div "index=gcp sourcetype="google:gcp:pubsub:audit:admin_activity" data.protoPayload…" at bounding box center [737, 502] width 753 height 200
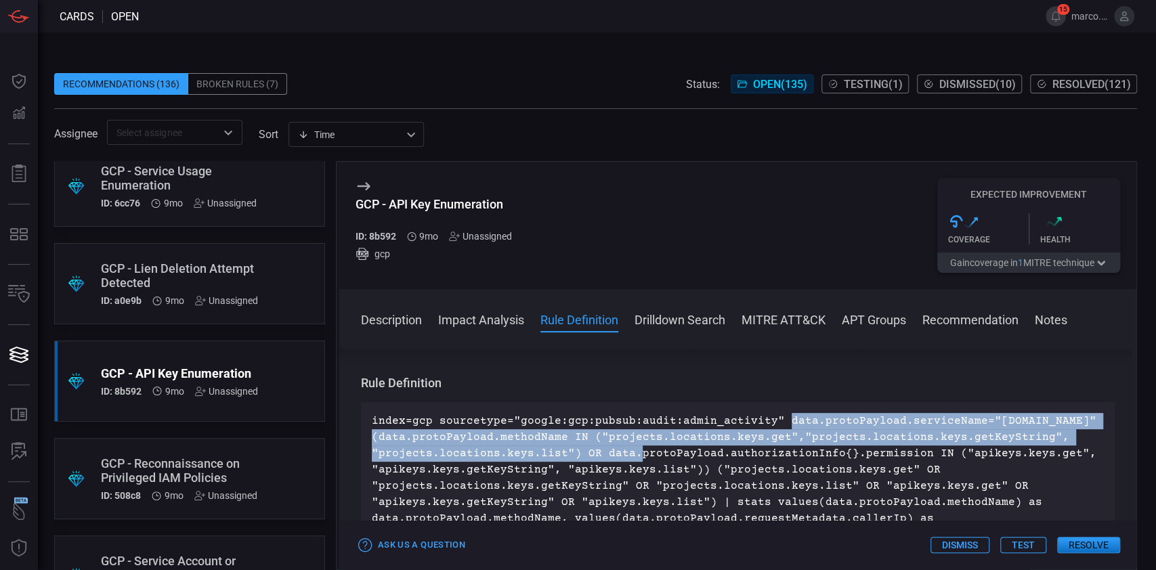
drag, startPoint x: 369, startPoint y: 433, endPoint x: 1034, endPoint y: 454, distance: 665.7
click at [1034, 454] on div "index=gcp sourcetype="google:gcp:pubsub:audit:admin_activity" data.protoPayload…" at bounding box center [737, 502] width 753 height 200
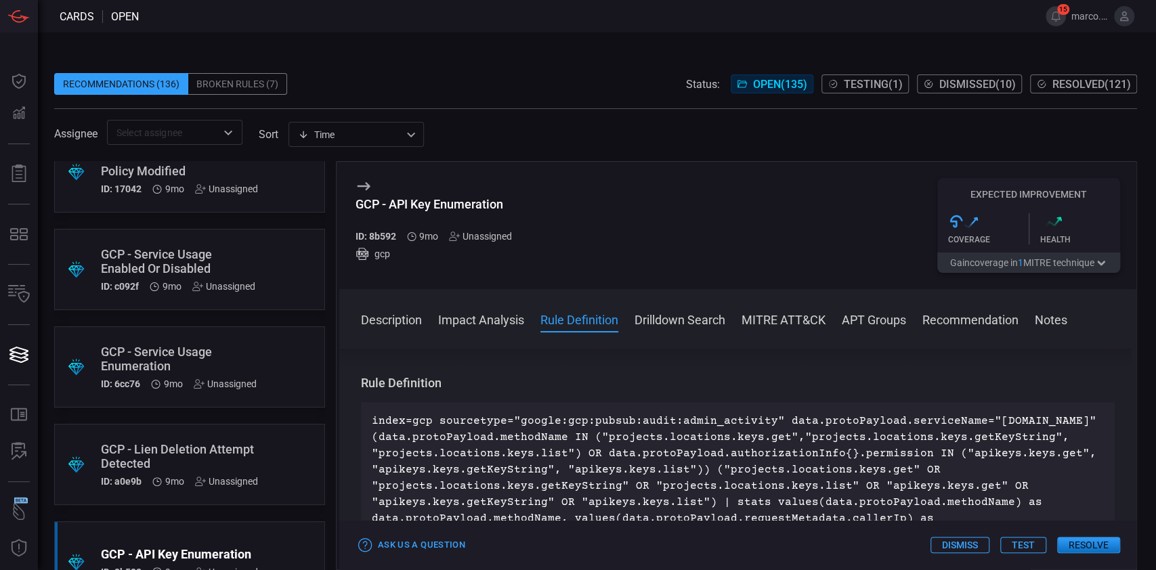
scroll to position [12019, 0]
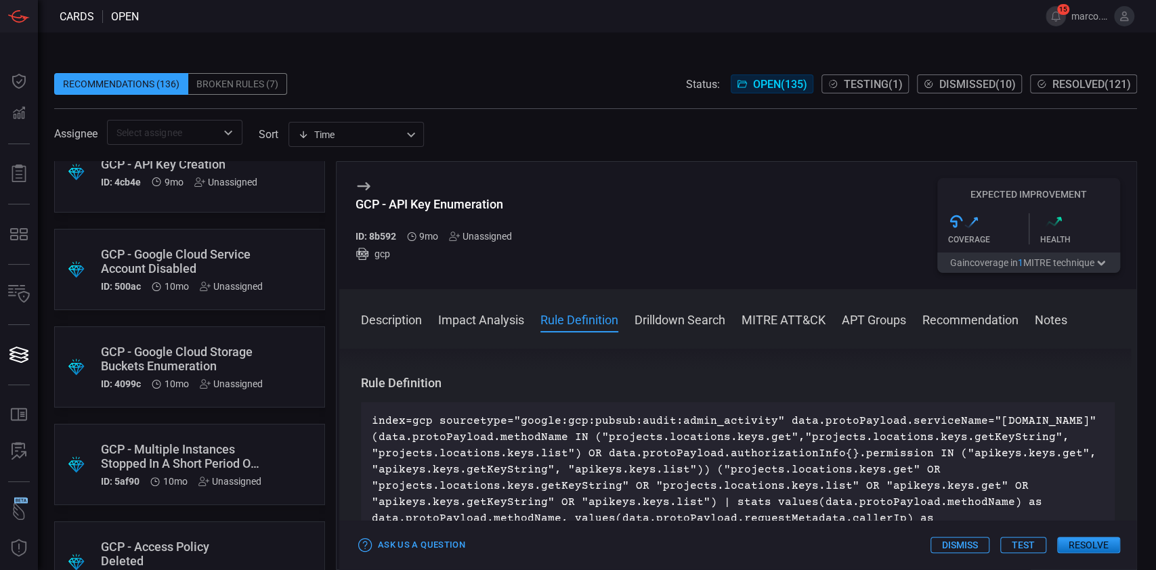
click at [179, 358] on div "GCP - Google Cloud Storage Buckets Enumeration" at bounding box center [182, 359] width 162 height 28
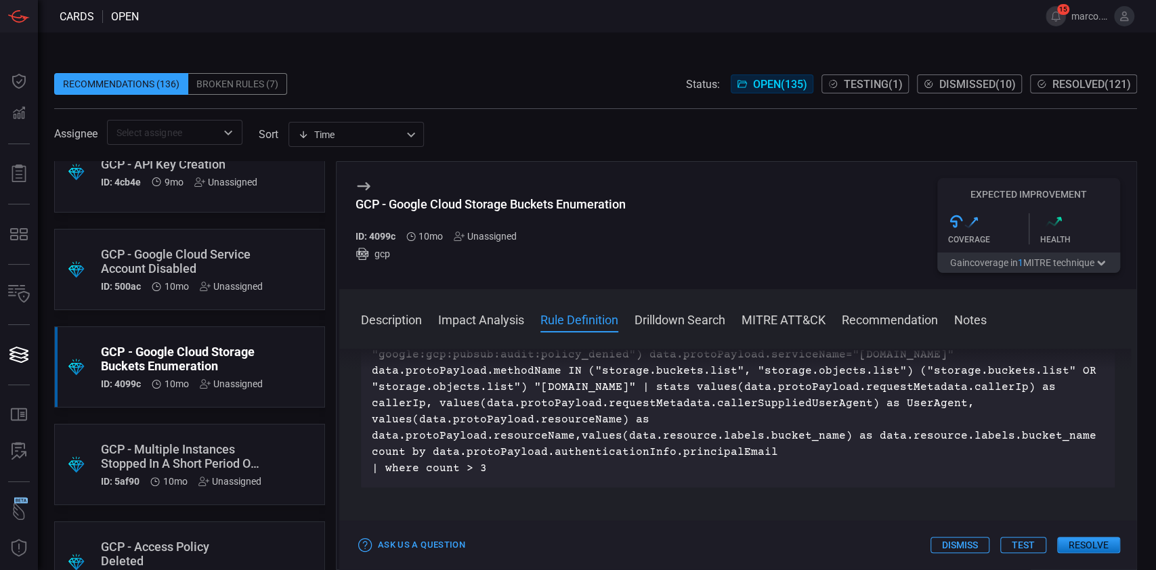
scroll to position [632, 0]
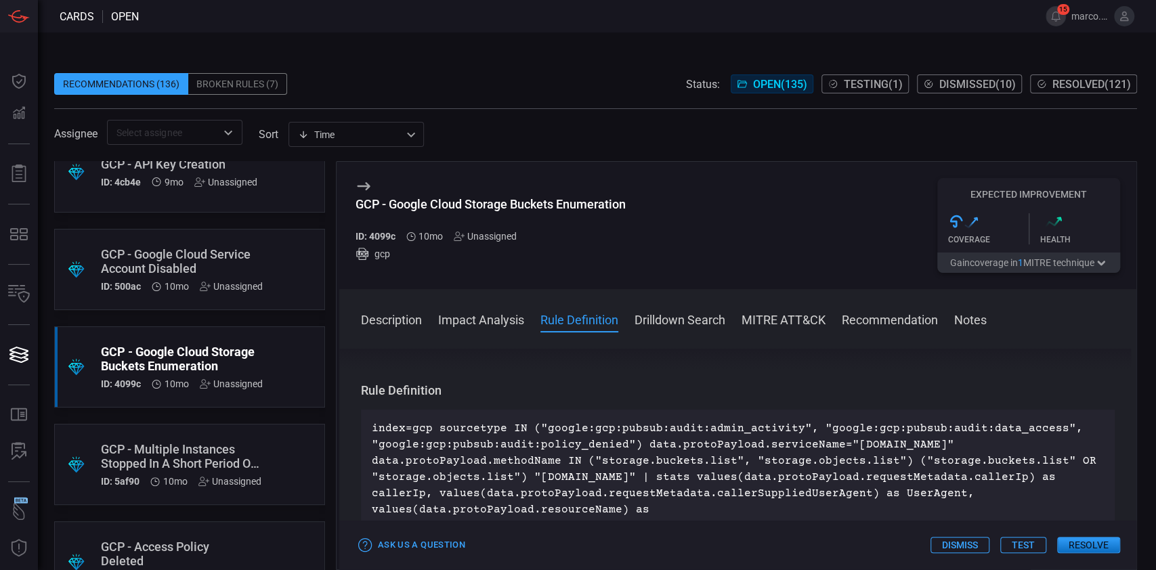
drag, startPoint x: 691, startPoint y: 458, endPoint x: 663, endPoint y: 454, distance: 28.7
click at [691, 458] on p "index=gcp sourcetype IN ("google:gcp:pubsub:audit:admin_activity", "google:gcp:…" at bounding box center [738, 493] width 732 height 146
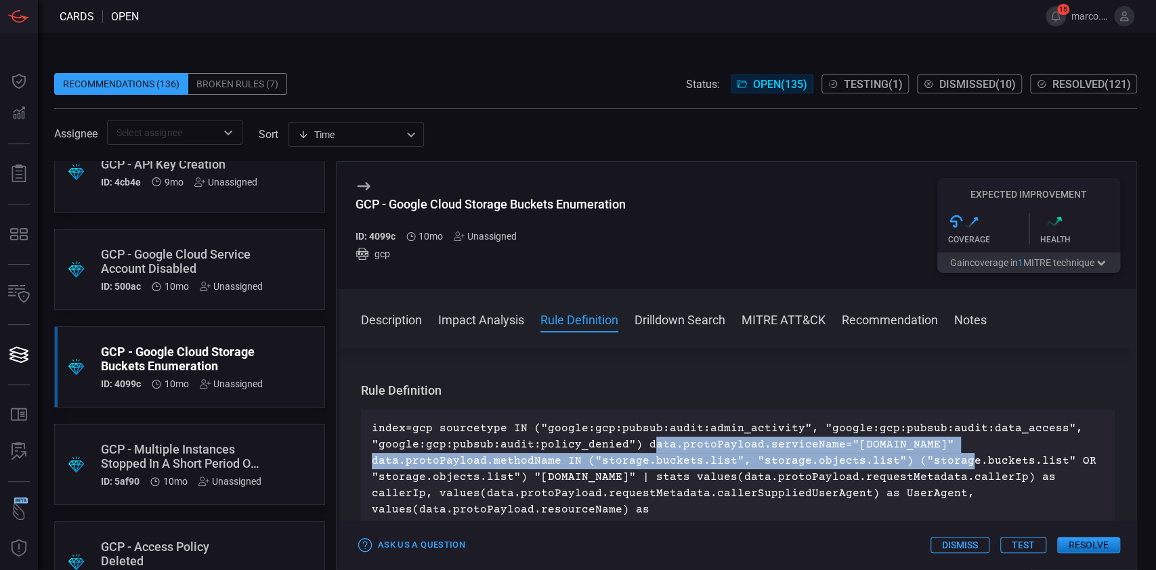
drag, startPoint x: 642, startPoint y: 441, endPoint x: 892, endPoint y: 460, distance: 250.5
click at [892, 460] on p "index=gcp sourcetype IN ("google:gcp:pubsub:audit:admin_activity", "google:gcp:…" at bounding box center [738, 493] width 732 height 146
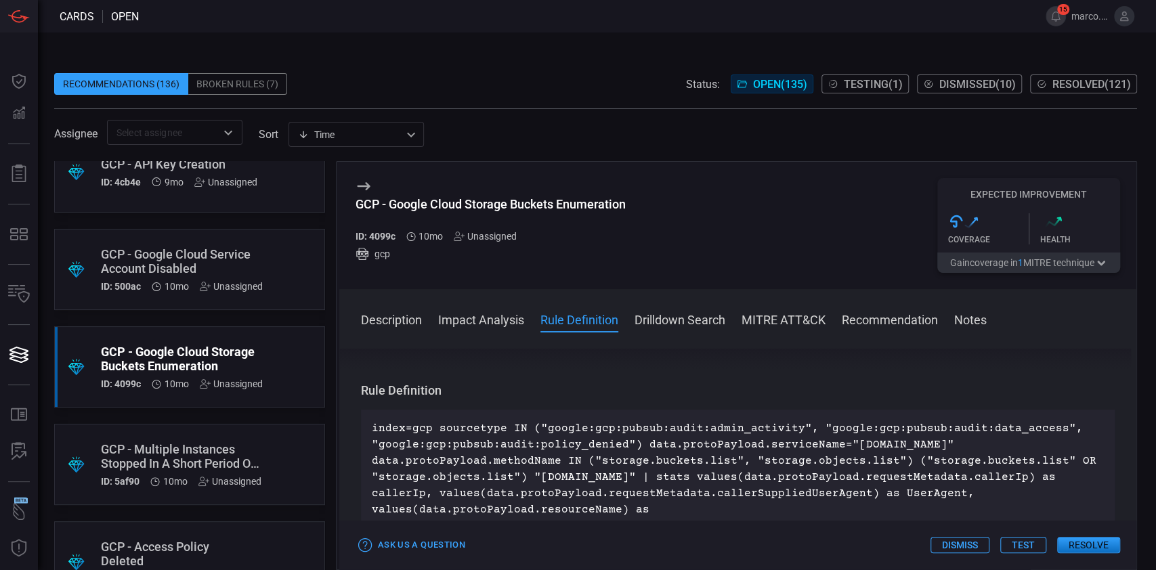
click at [639, 444] on p "index=gcp sourcetype IN ("google:gcp:pubsub:audit:admin_activity", "google:gcp:…" at bounding box center [738, 493] width 732 height 146
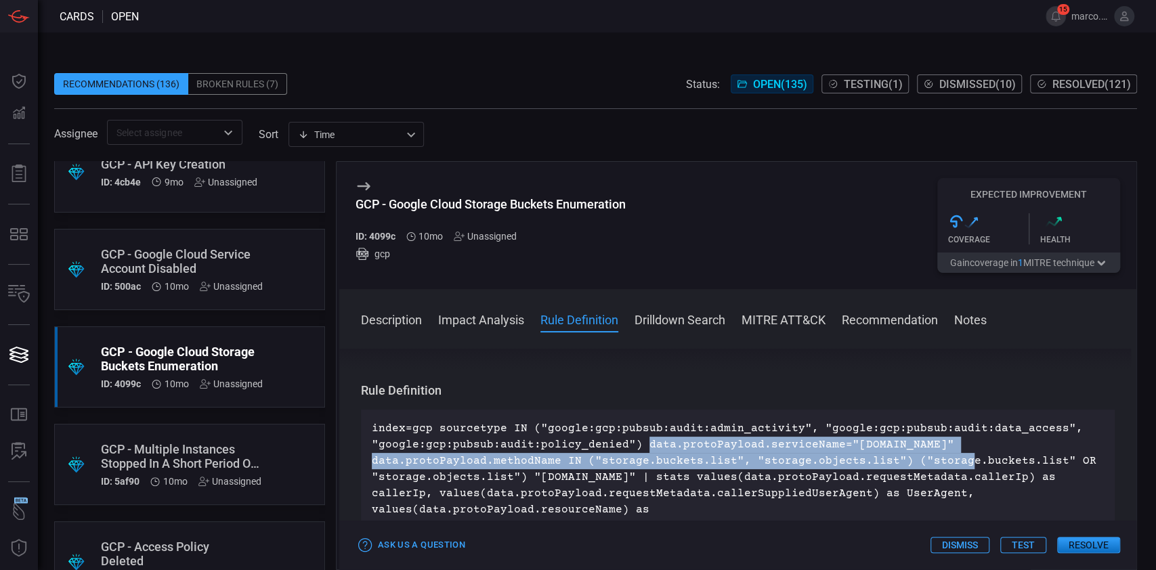
drag, startPoint x: 636, startPoint y: 445, endPoint x: 888, endPoint y: 460, distance: 252.3
click at [888, 460] on p "index=gcp sourcetype IN ("google:gcp:pubsub:audit:admin_activity", "google:gcp:…" at bounding box center [738, 493] width 732 height 146
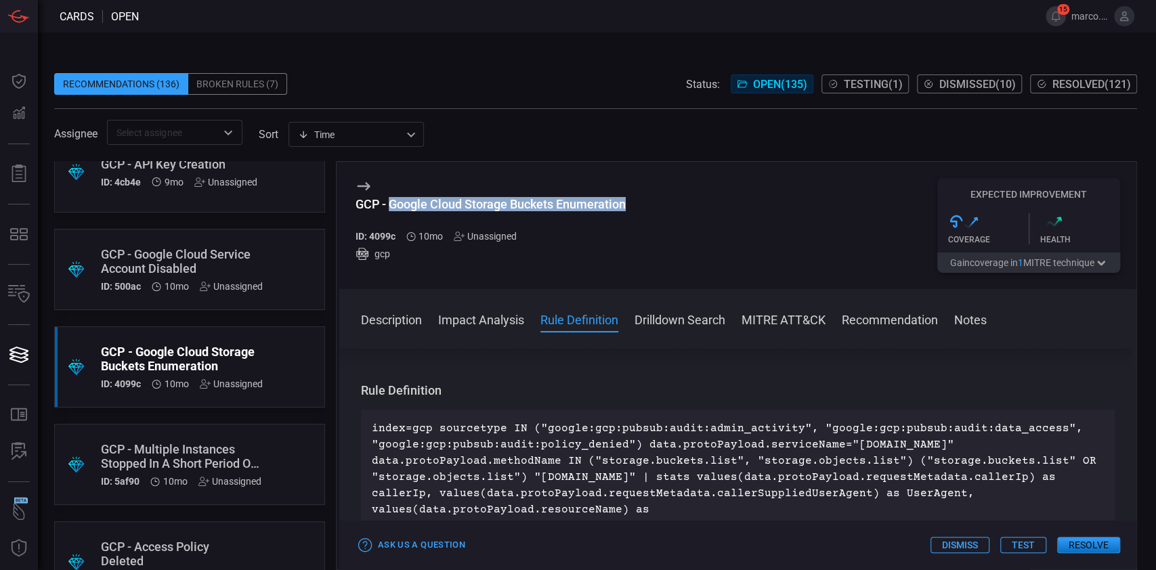
drag, startPoint x: 628, startPoint y: 208, endPoint x: 391, endPoint y: 202, distance: 237.0
click at [391, 202] on div "GCP - Google Cloud Storage Buckets Enumeration ID: 4099c 10mo Unassigned gcp Ex…" at bounding box center [737, 225] width 797 height 127
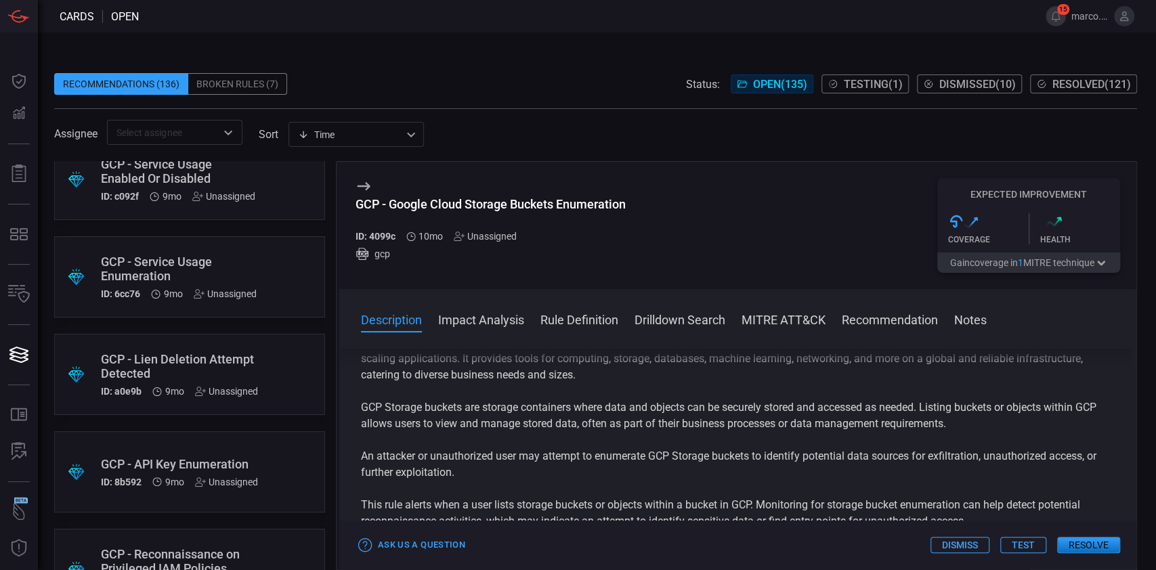
scroll to position [12019, 0]
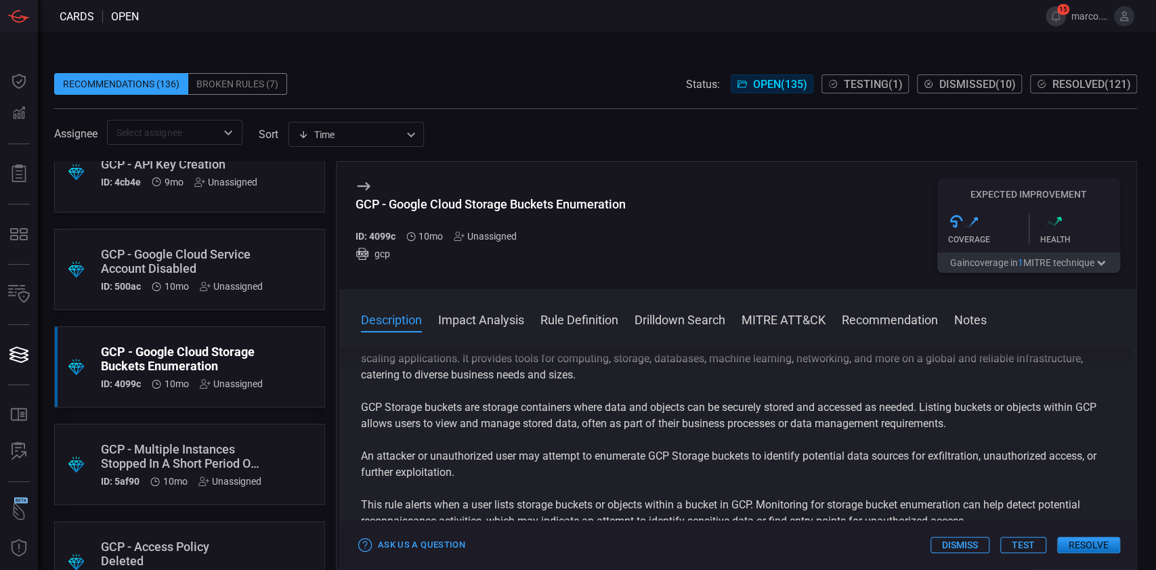
click at [364, 187] on icon at bounding box center [363, 186] width 16 height 16
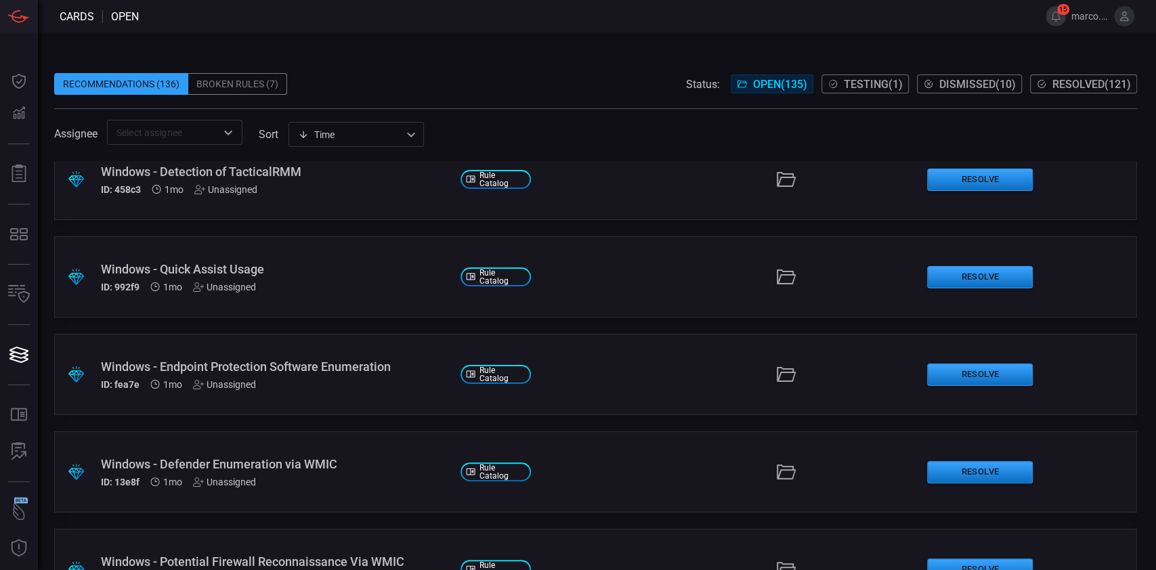
scroll to position [4701, 0]
